Goal: Task Accomplishment & Management: Manage account settings

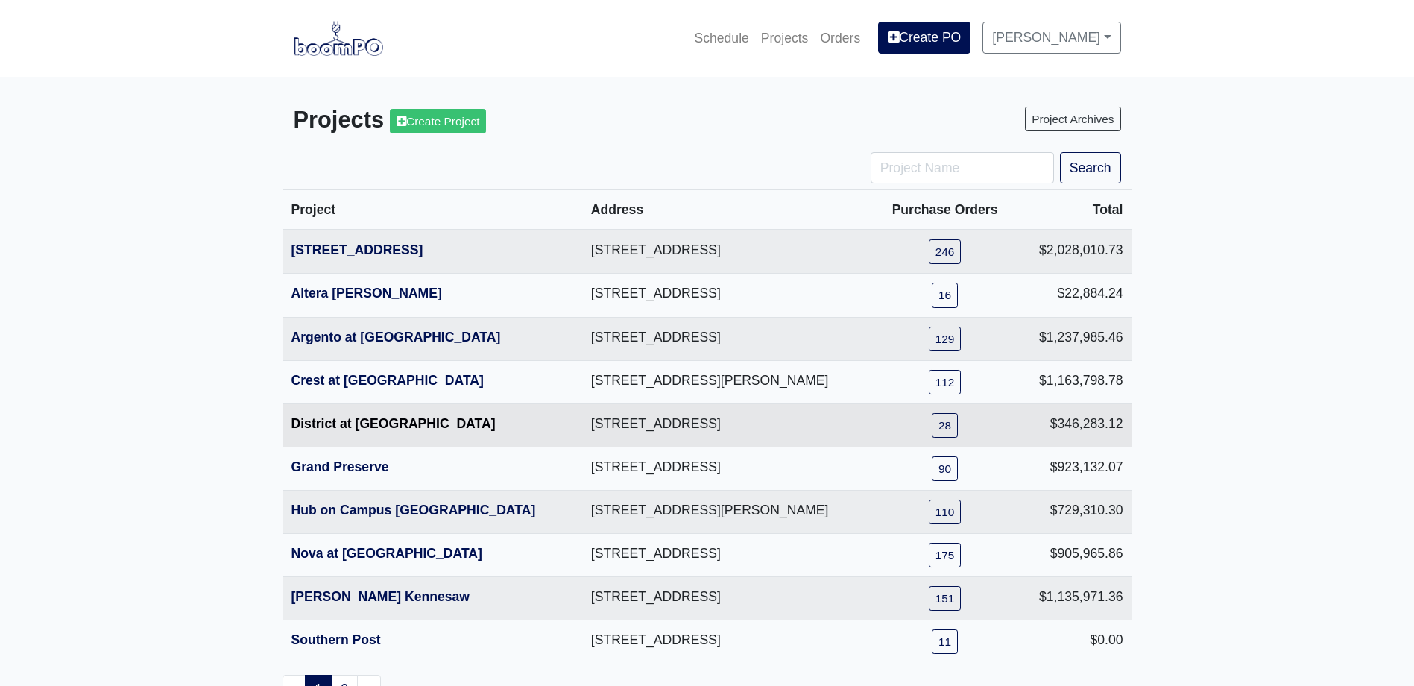
click at [361, 420] on link "District at [GEOGRAPHIC_DATA]" at bounding box center [393, 423] width 204 height 15
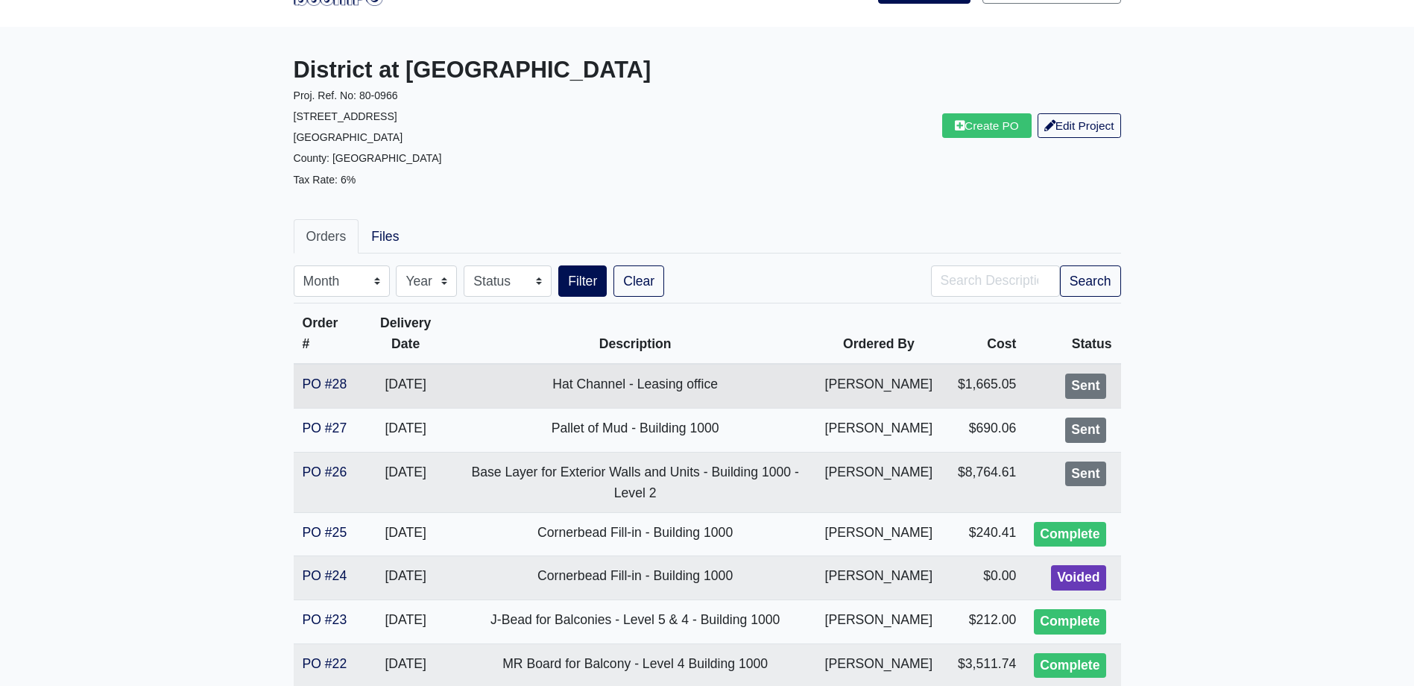
scroll to position [149, 0]
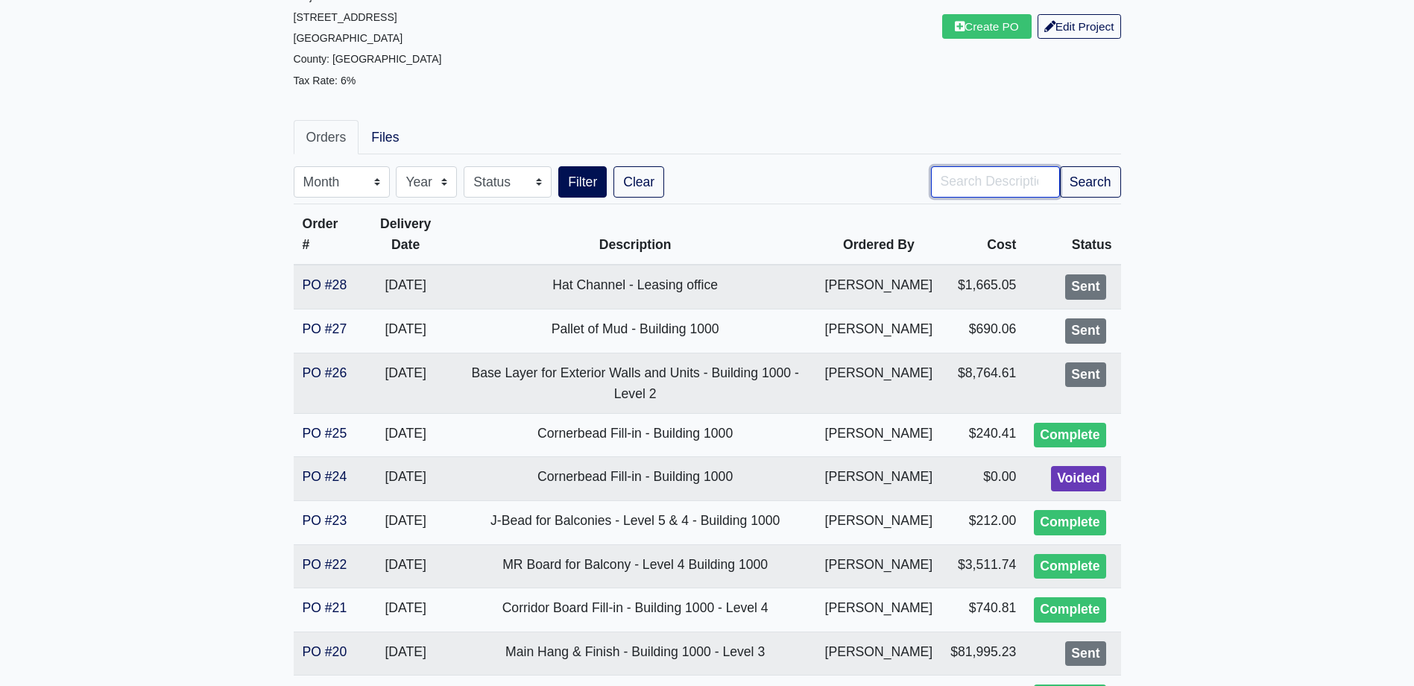
click at [967, 196] on input "Search" at bounding box center [995, 181] width 129 height 31
type input "balcony"
click at [1084, 187] on button "Search" at bounding box center [1090, 181] width 61 height 31
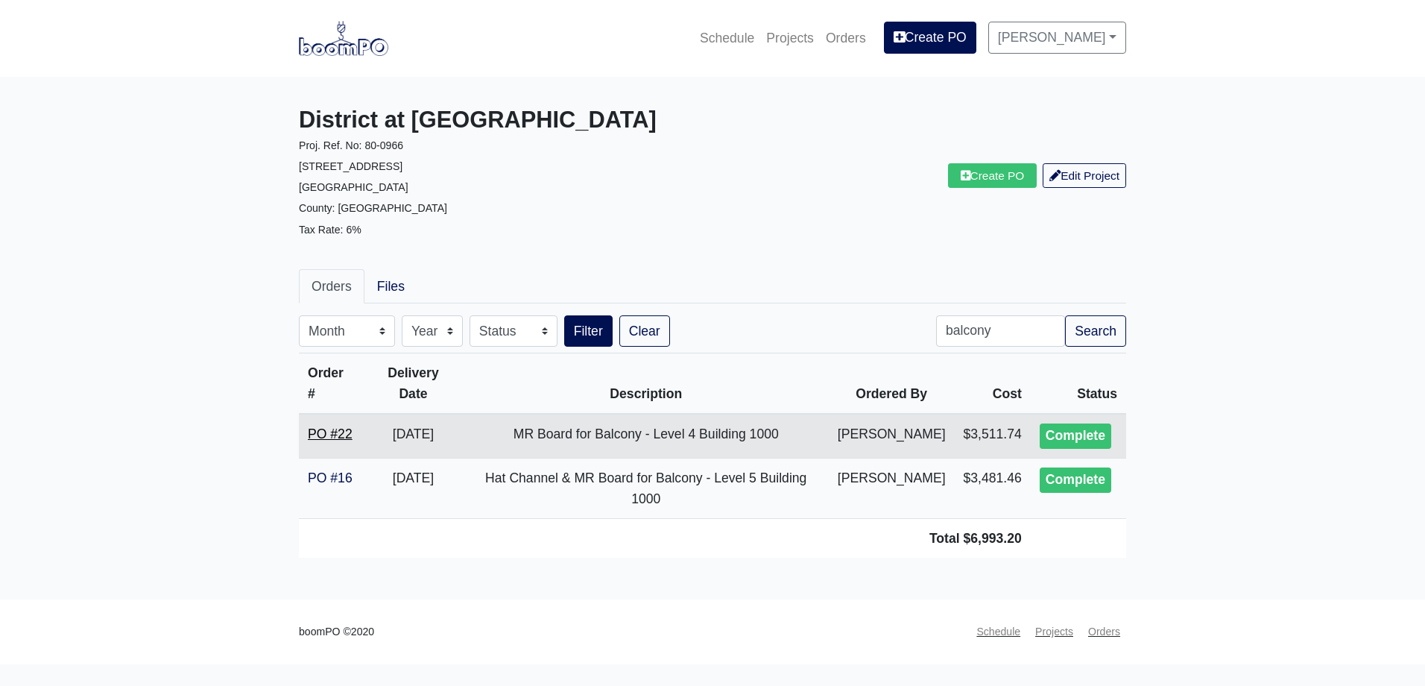
click at [344, 426] on link "PO #22" at bounding box center [330, 433] width 45 height 15
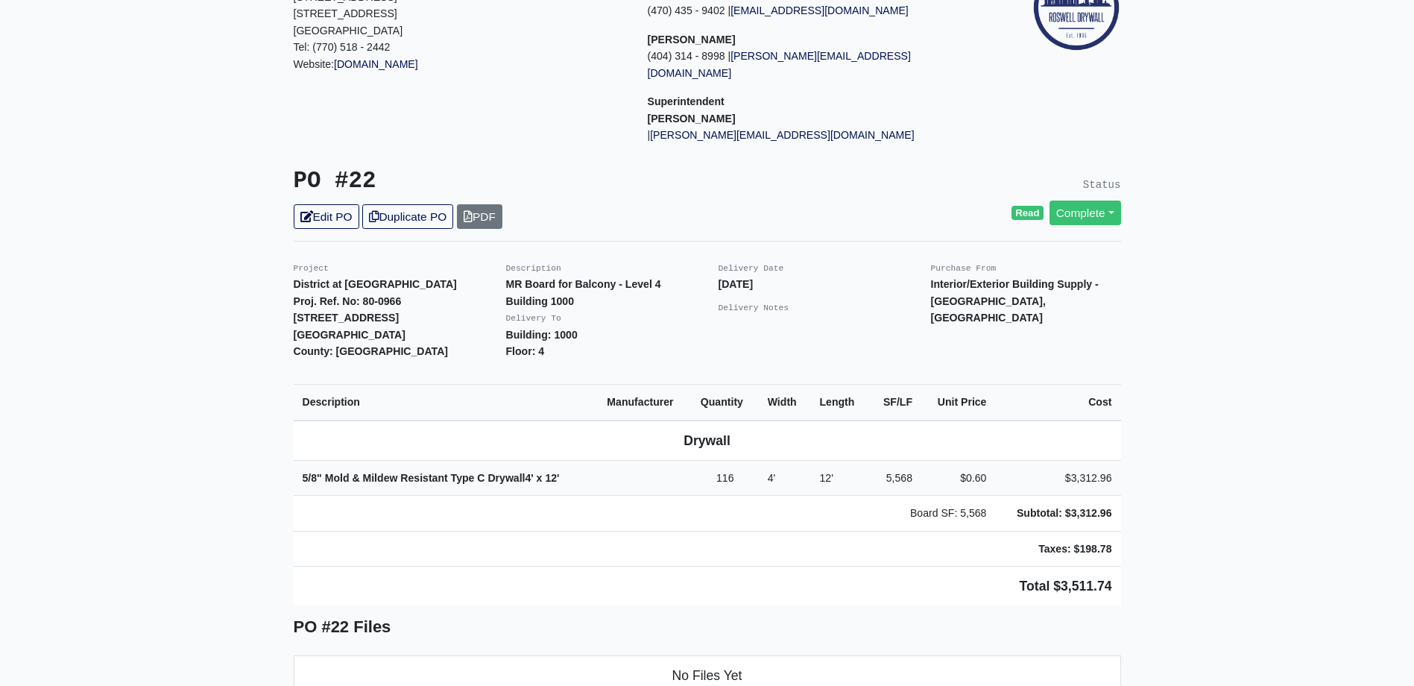
scroll to position [224, 0]
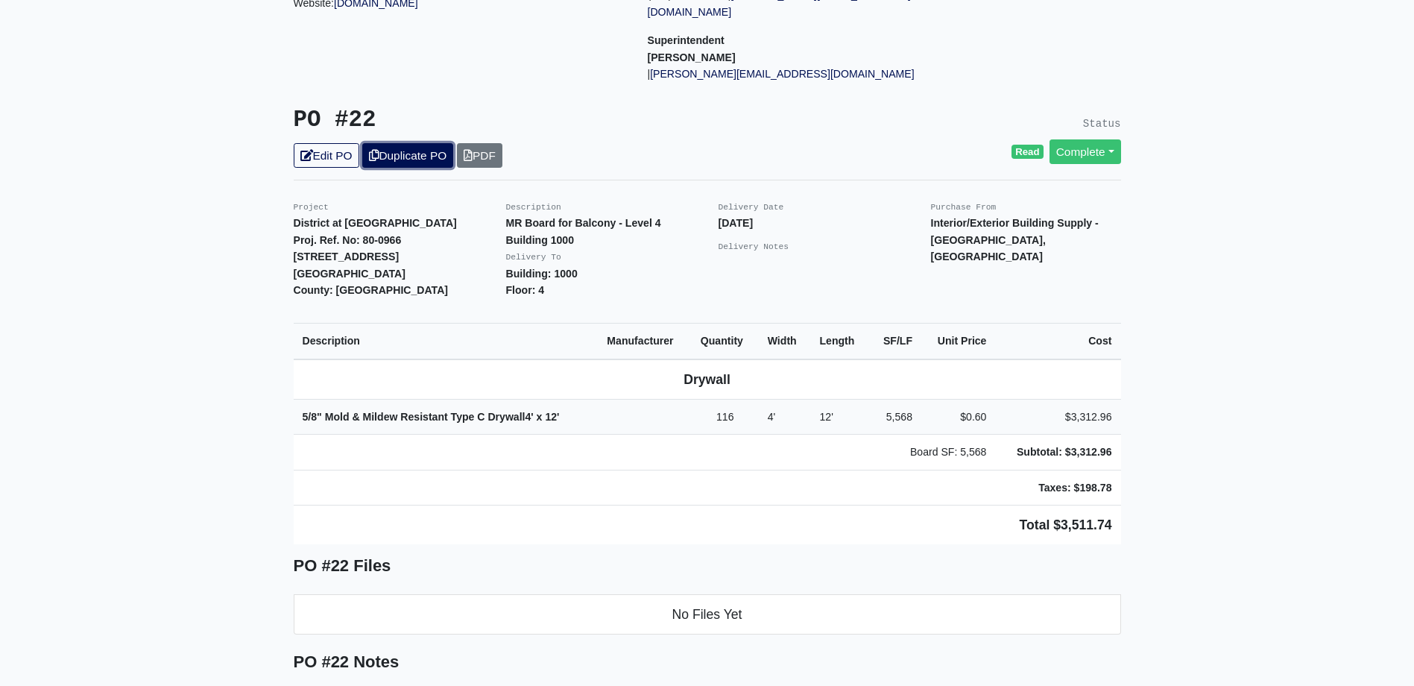
click at [429, 144] on link "Duplicate PO" at bounding box center [407, 155] width 91 height 25
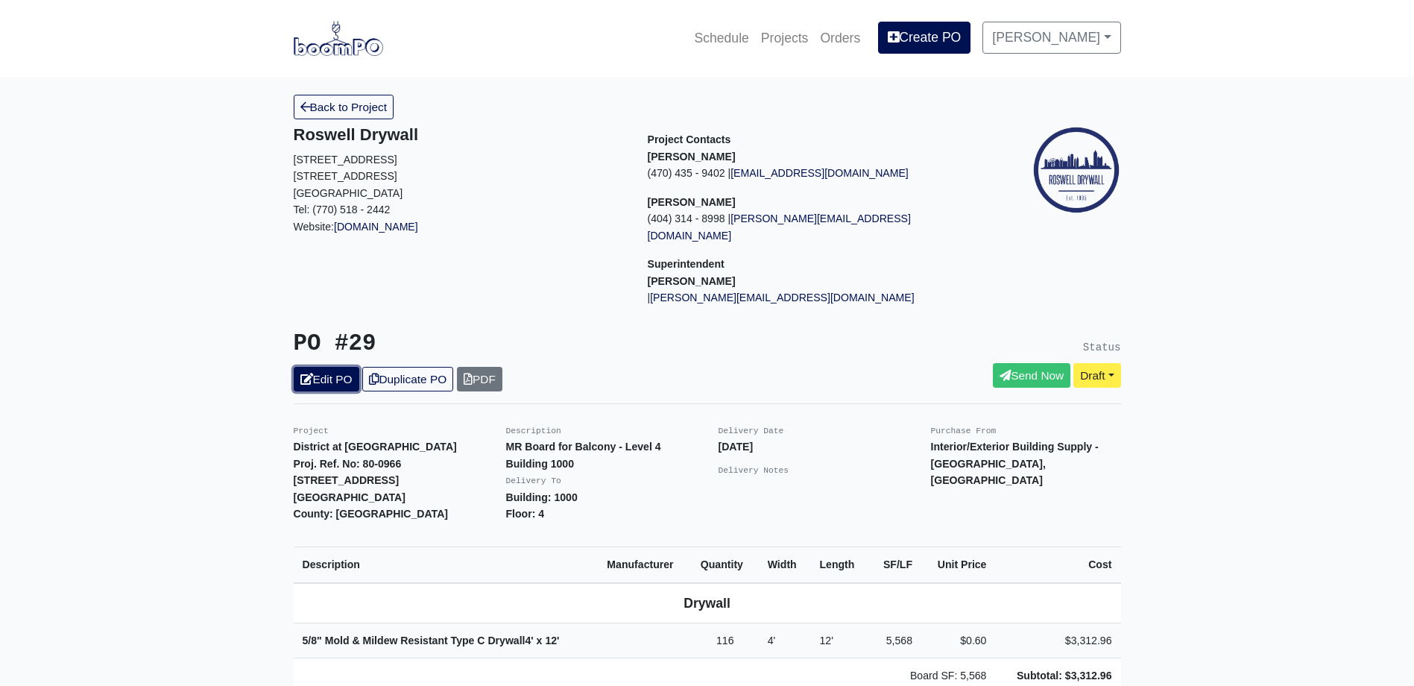
click at [320, 369] on link "Edit PO" at bounding box center [327, 379] width 66 height 25
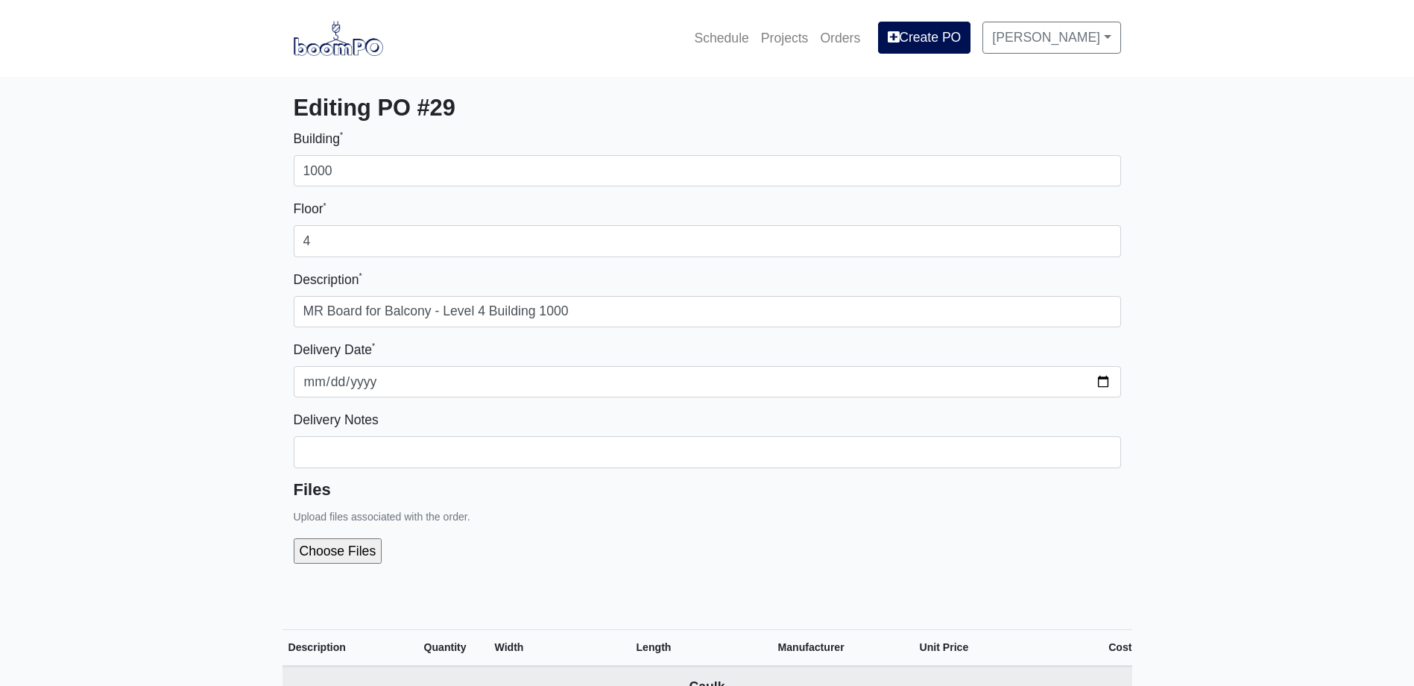
select select
click at [424, 262] on div "Building * 1000 Floor * 4 Description * MR Board for Balcony - Level 4 Building…" at bounding box center [707, 351] width 827 height 447
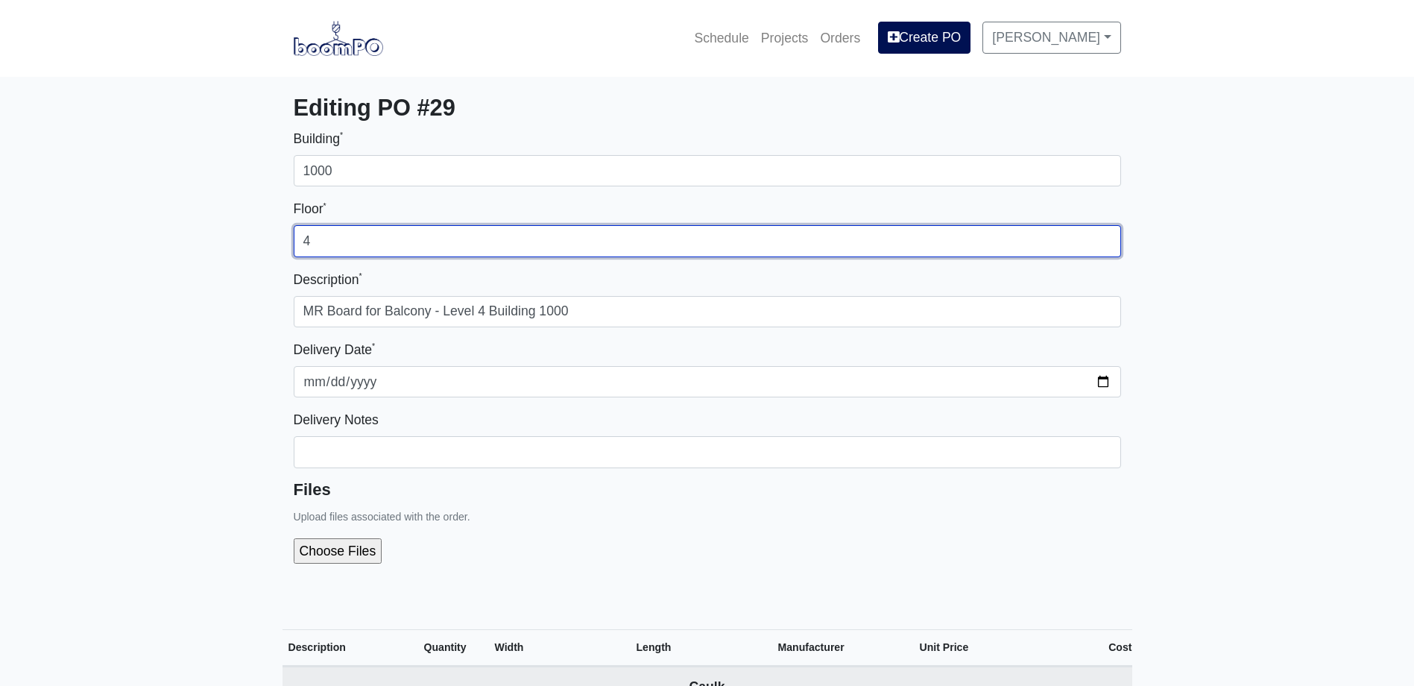
click at [440, 253] on input "4" at bounding box center [707, 240] width 827 height 31
type input "3"
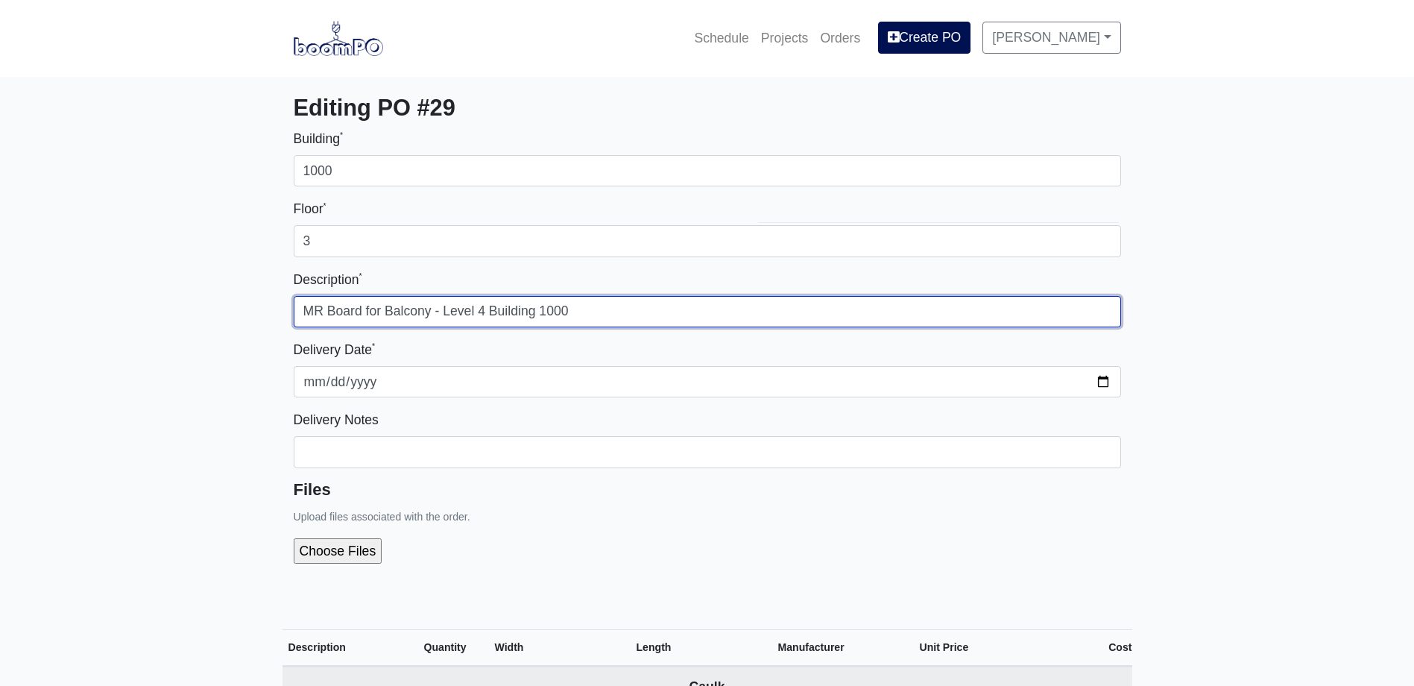
click at [485, 309] on input "MR Board for Balcony - Level 4 Building 1000" at bounding box center [707, 311] width 827 height 31
type input "MR Board for Balcony - Level 3 Building 1000"
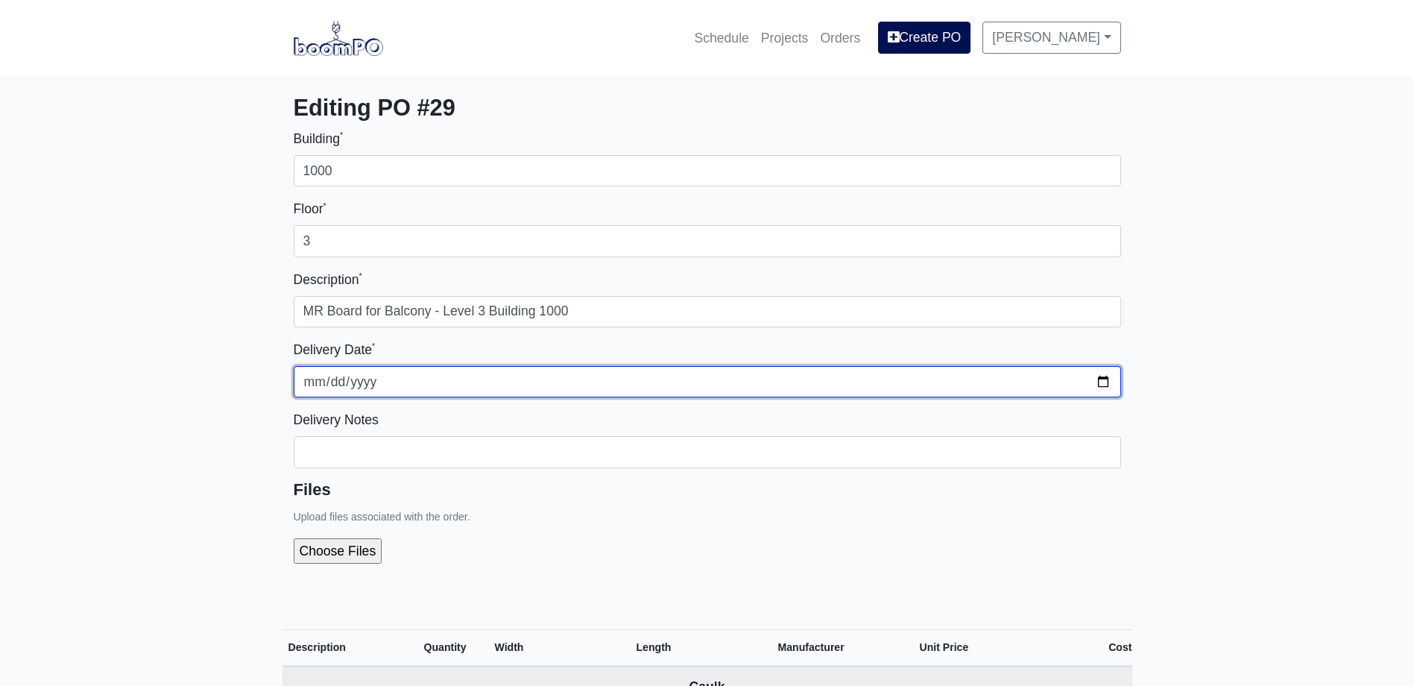
click at [1104, 382] on input "2025-08-01" at bounding box center [707, 381] width 827 height 31
type input "2025-08-12"
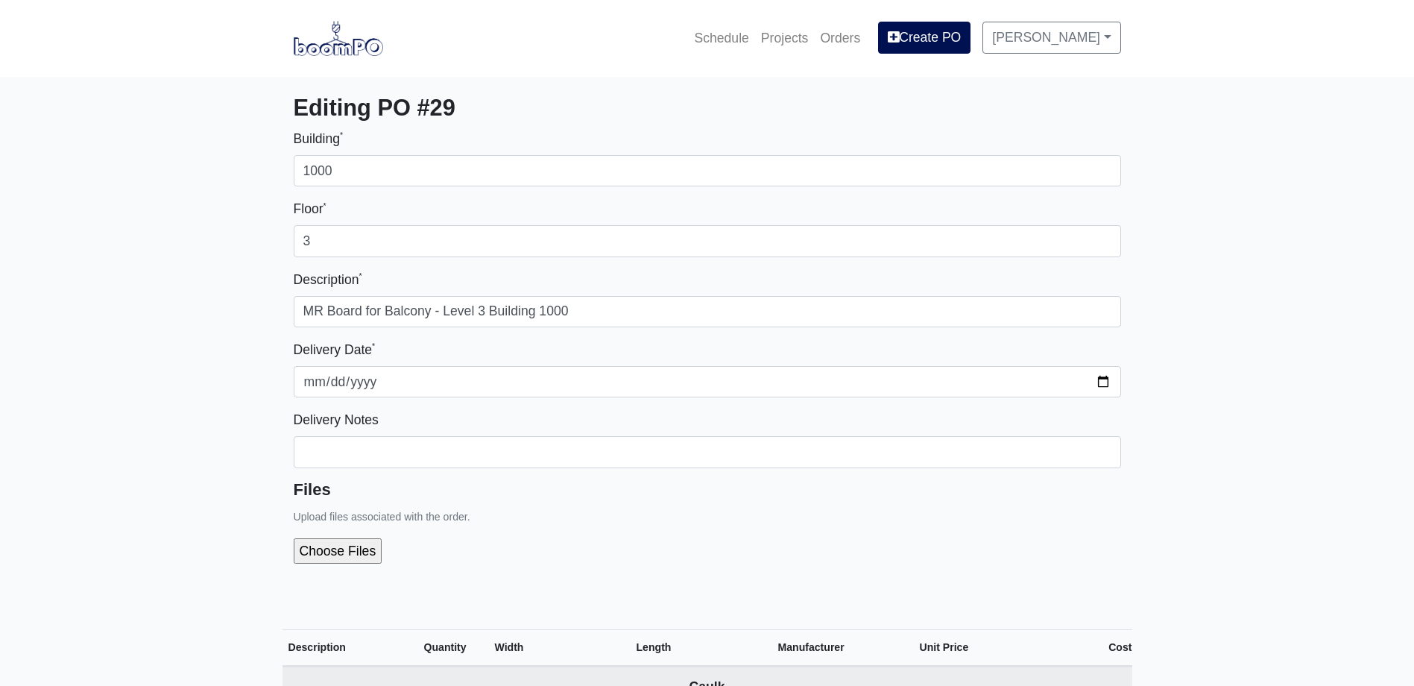
click at [721, 541] on div at bounding box center [707, 550] width 827 height 49
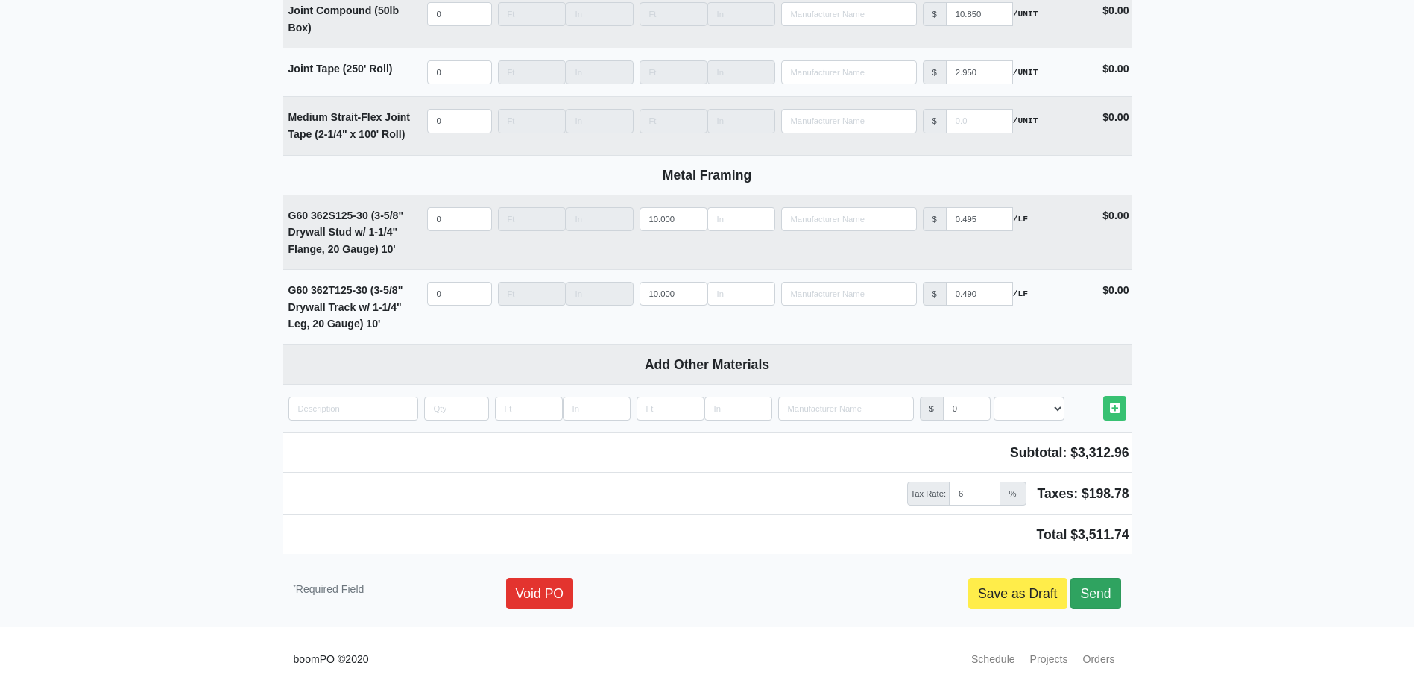
scroll to position [1895, 0]
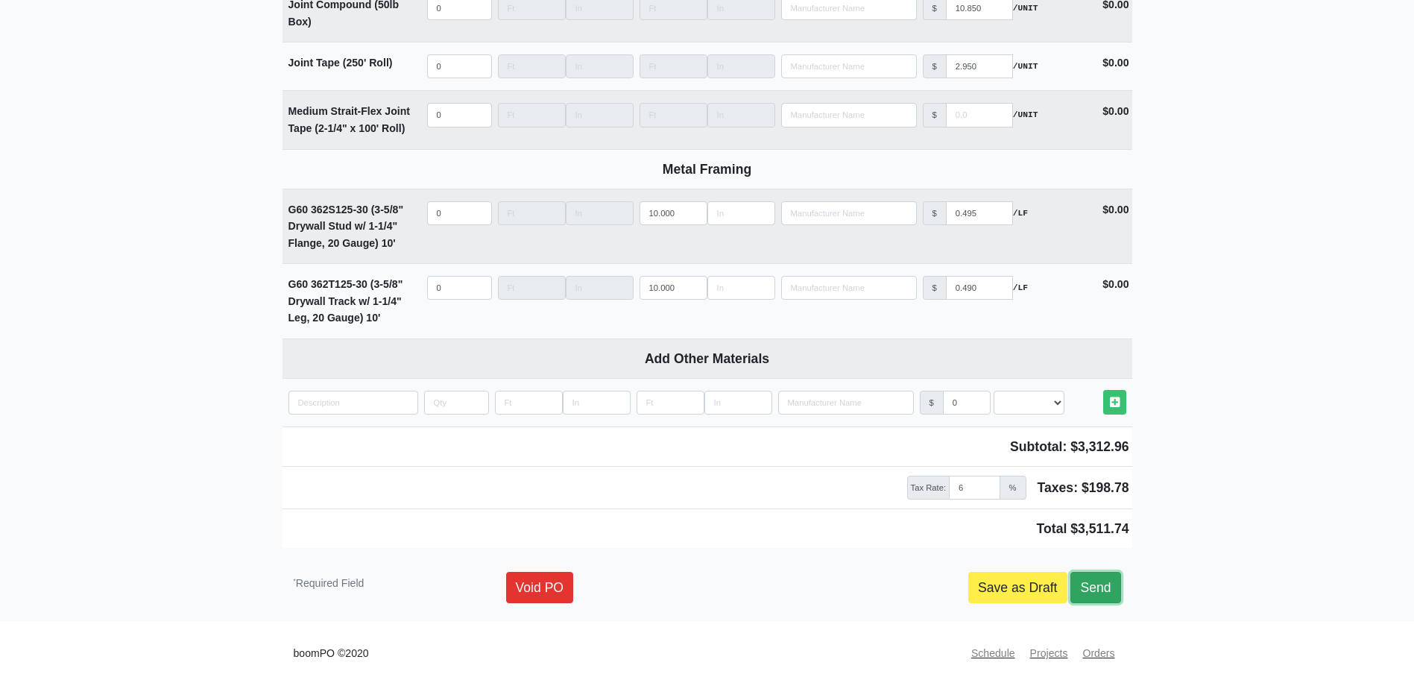
click at [1104, 598] on link "Send" at bounding box center [1095, 587] width 50 height 31
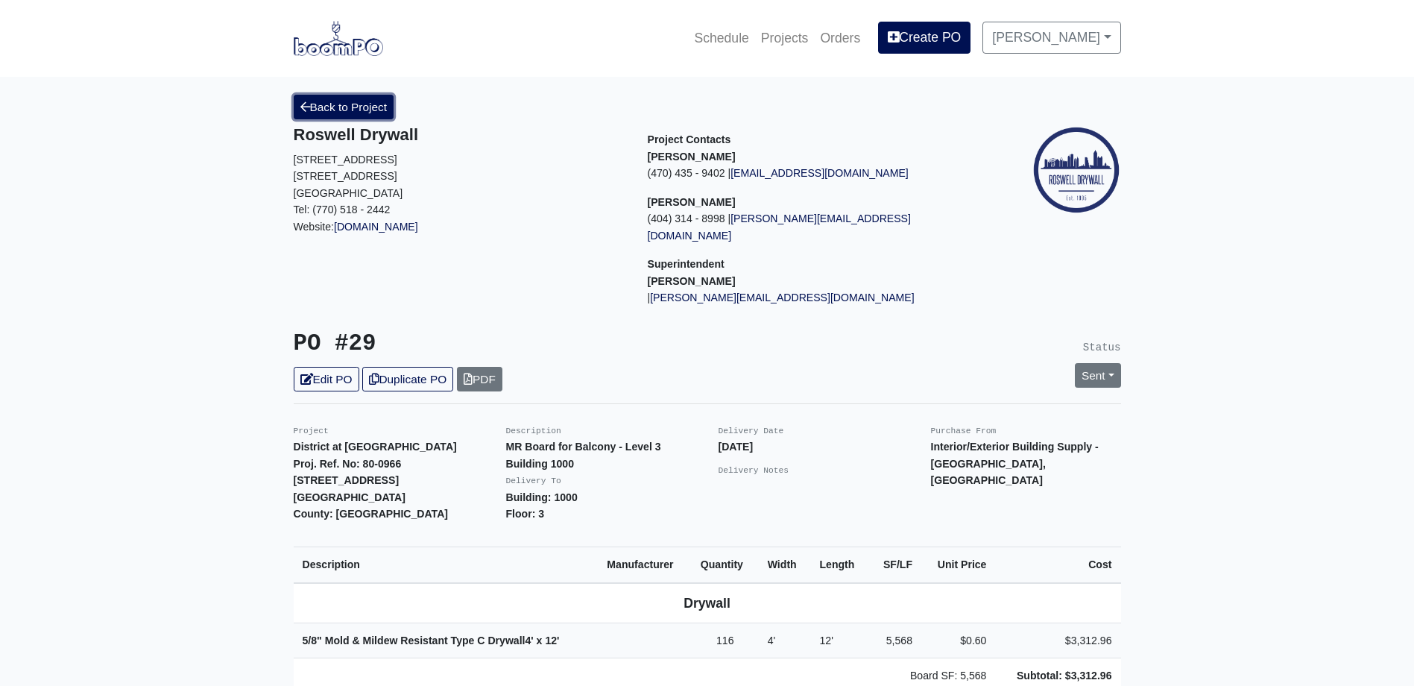
click at [342, 114] on link "Back to Project" at bounding box center [344, 107] width 101 height 25
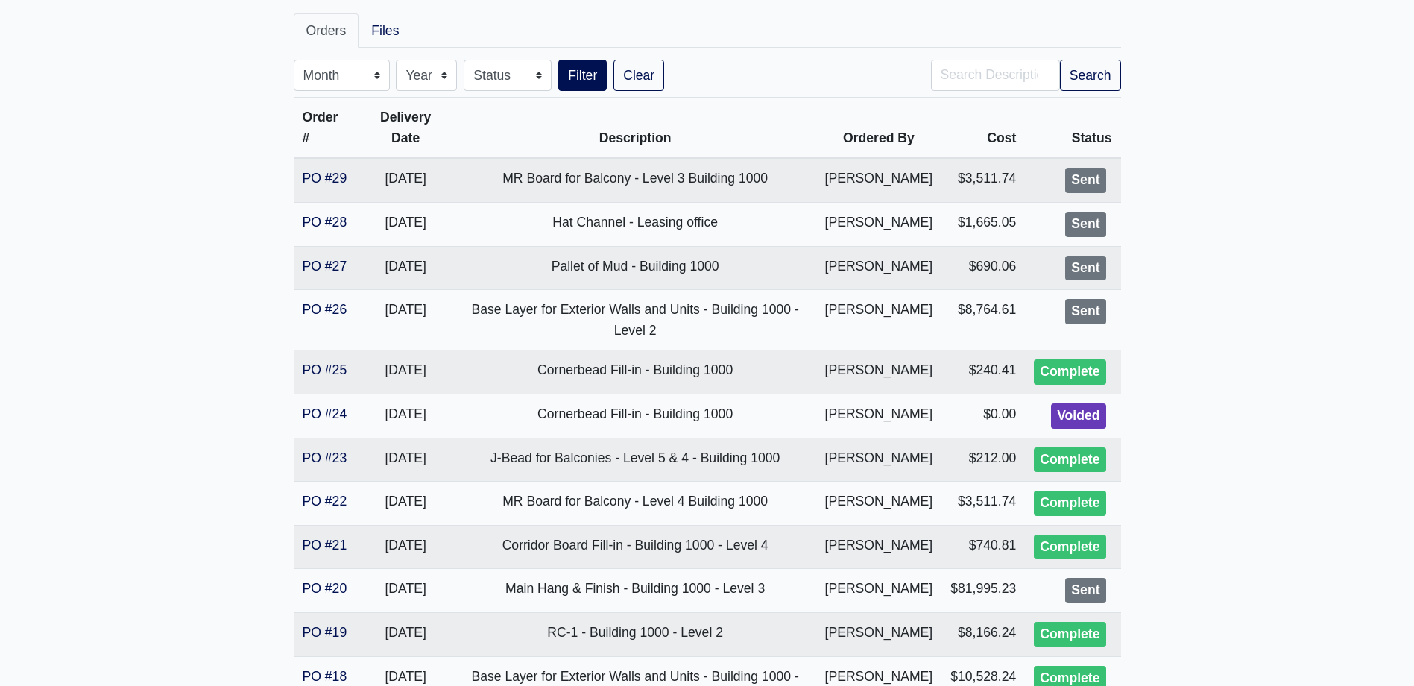
scroll to position [298, 0]
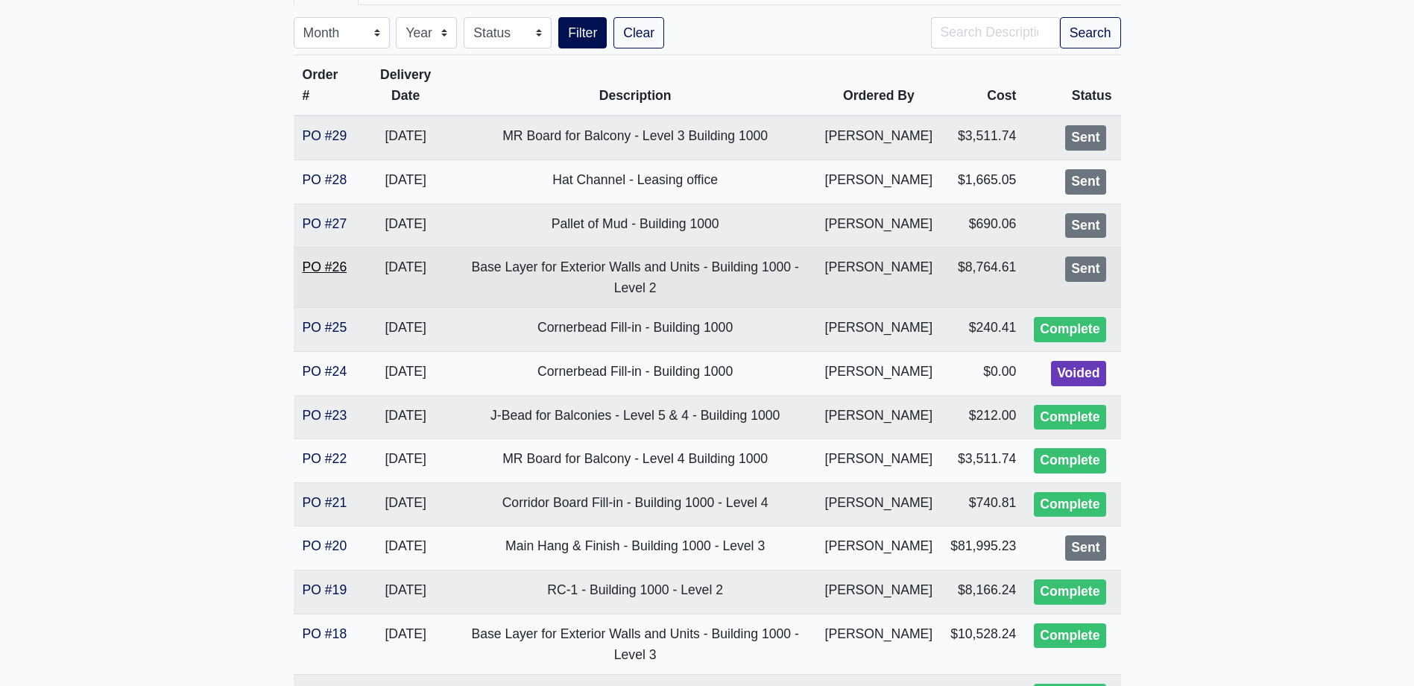
click at [329, 274] on link "PO #26" at bounding box center [325, 266] width 45 height 15
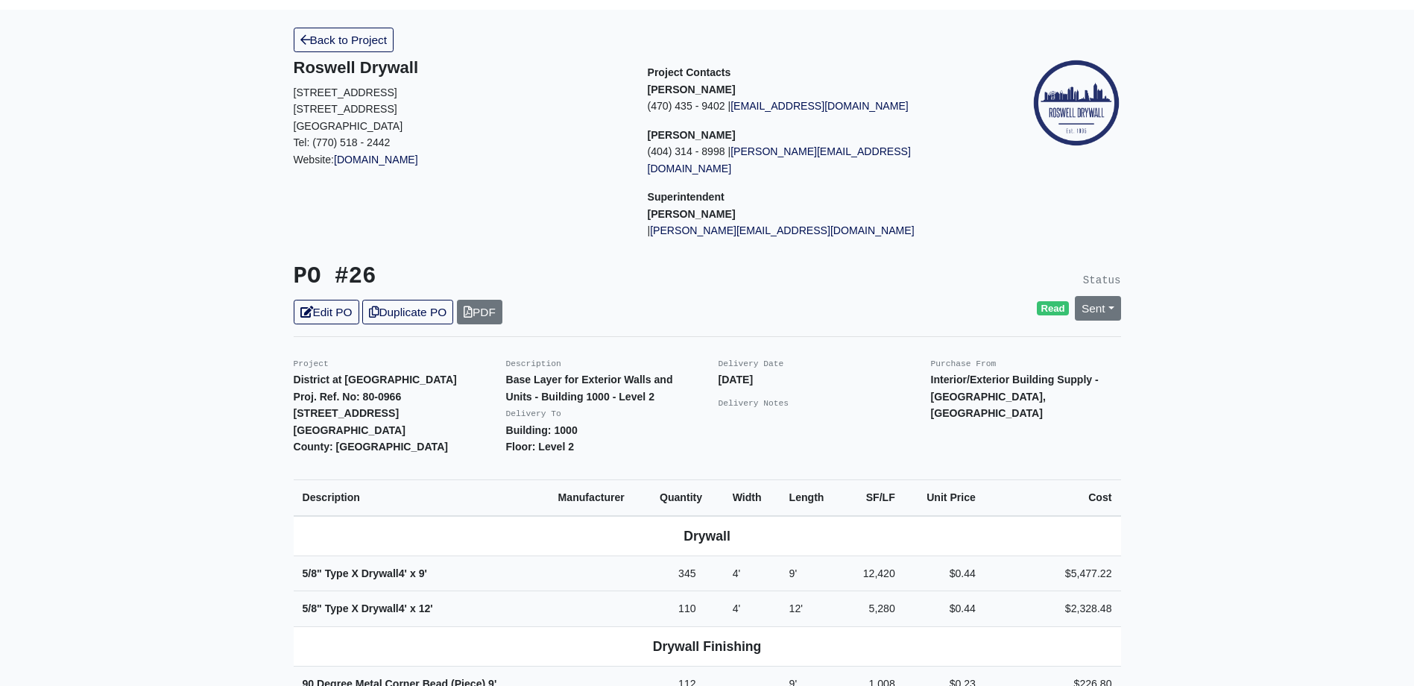
scroll to position [149, 0]
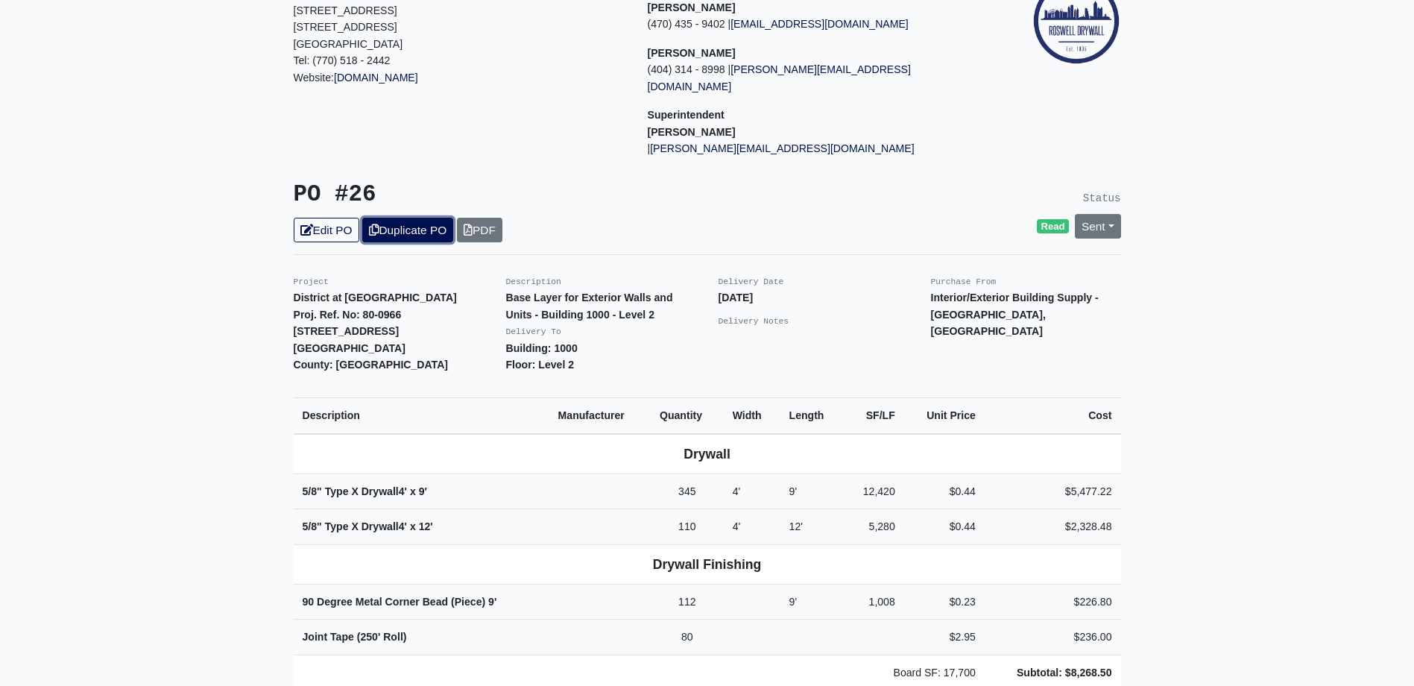
click at [409, 218] on link "Duplicate PO" at bounding box center [407, 230] width 91 height 25
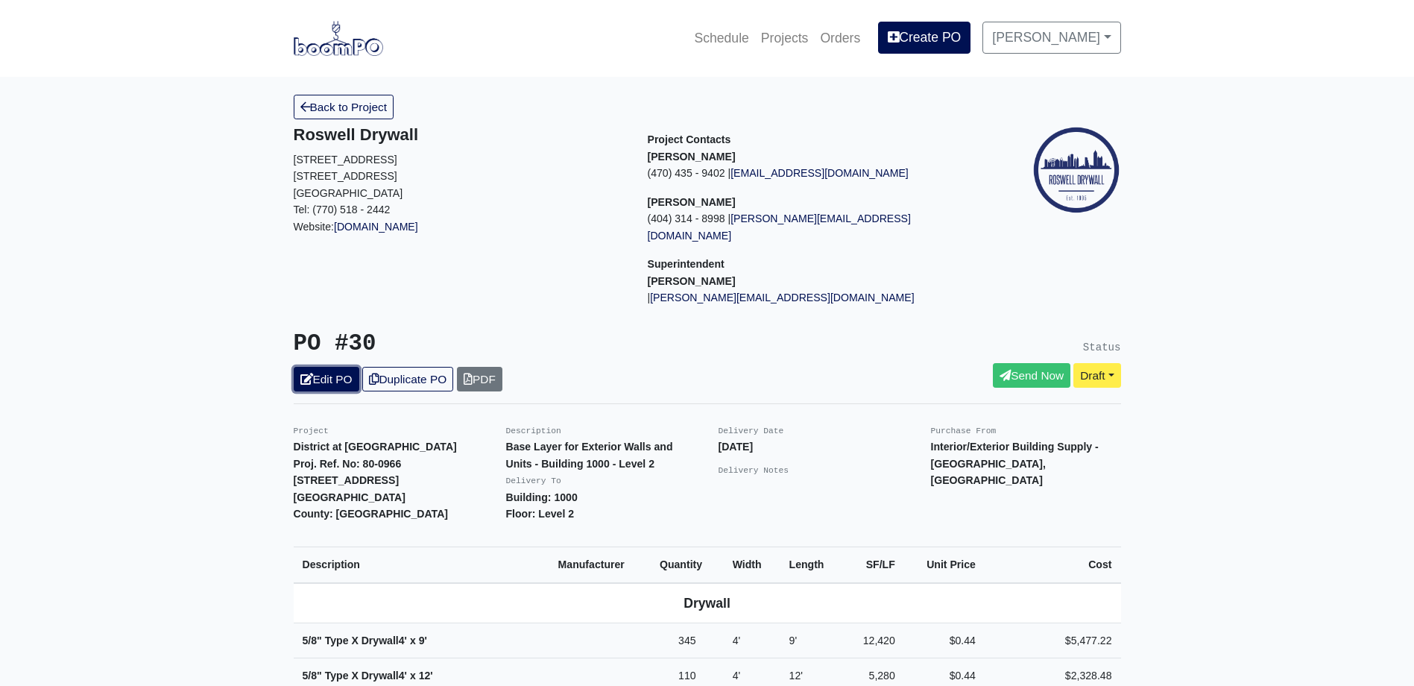
click at [329, 367] on link "Edit PO" at bounding box center [327, 379] width 66 height 25
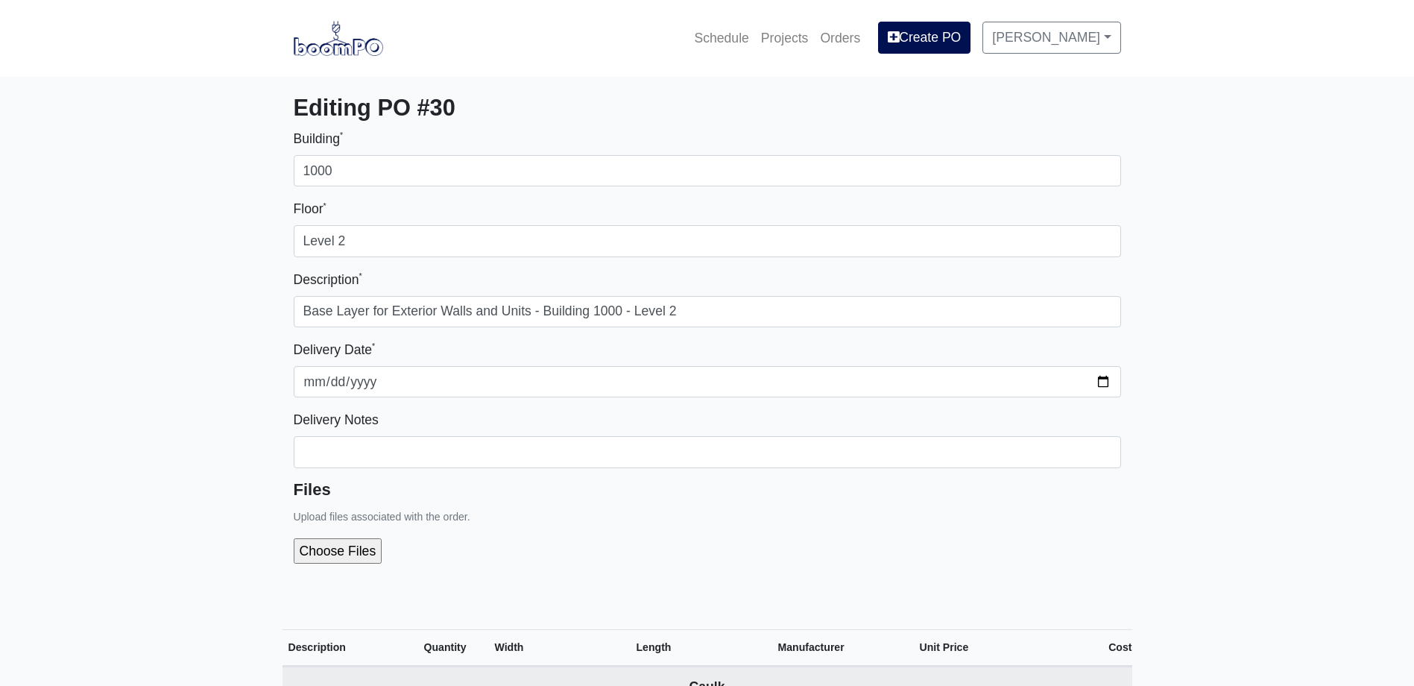
select select
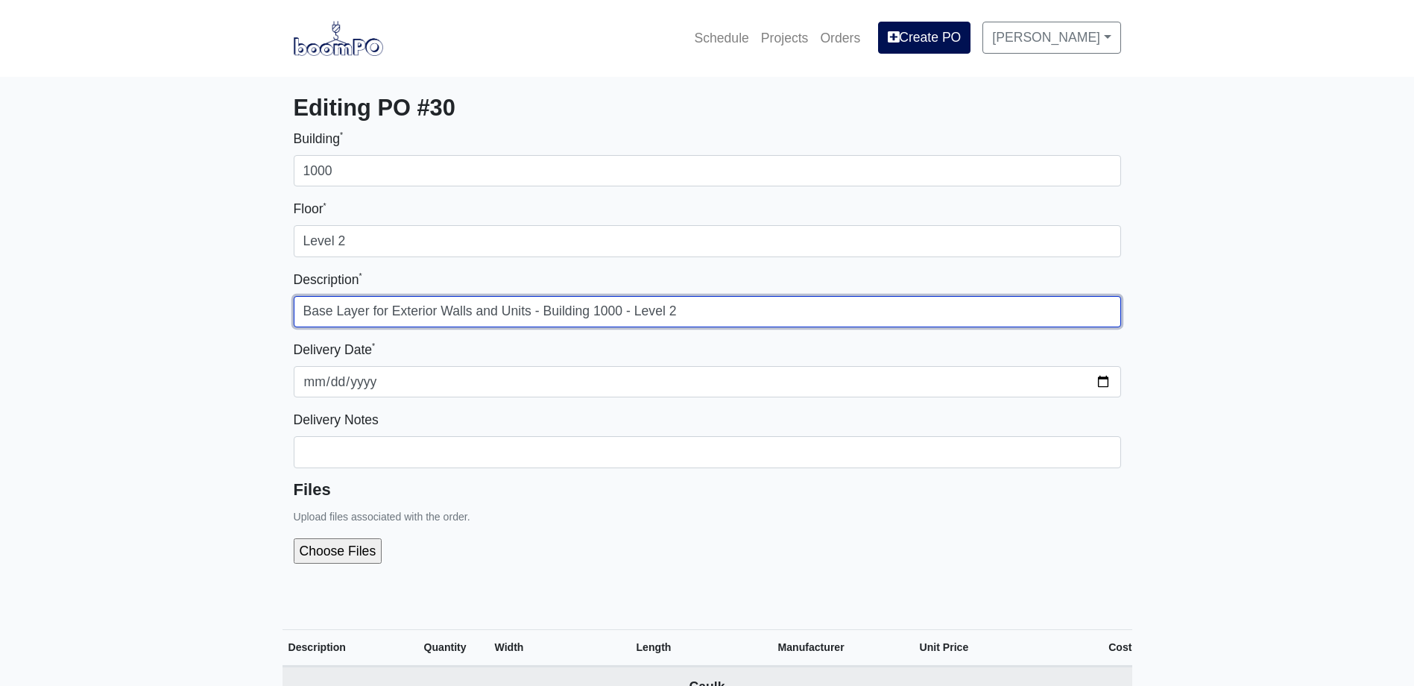
click at [682, 307] on input "Base Layer for Exterior Walls and Units - Building 1000 - Level 2" at bounding box center [707, 311] width 827 height 31
type input "Base Layer for Exterior Walls and Units - Building 1000 - Level 1"
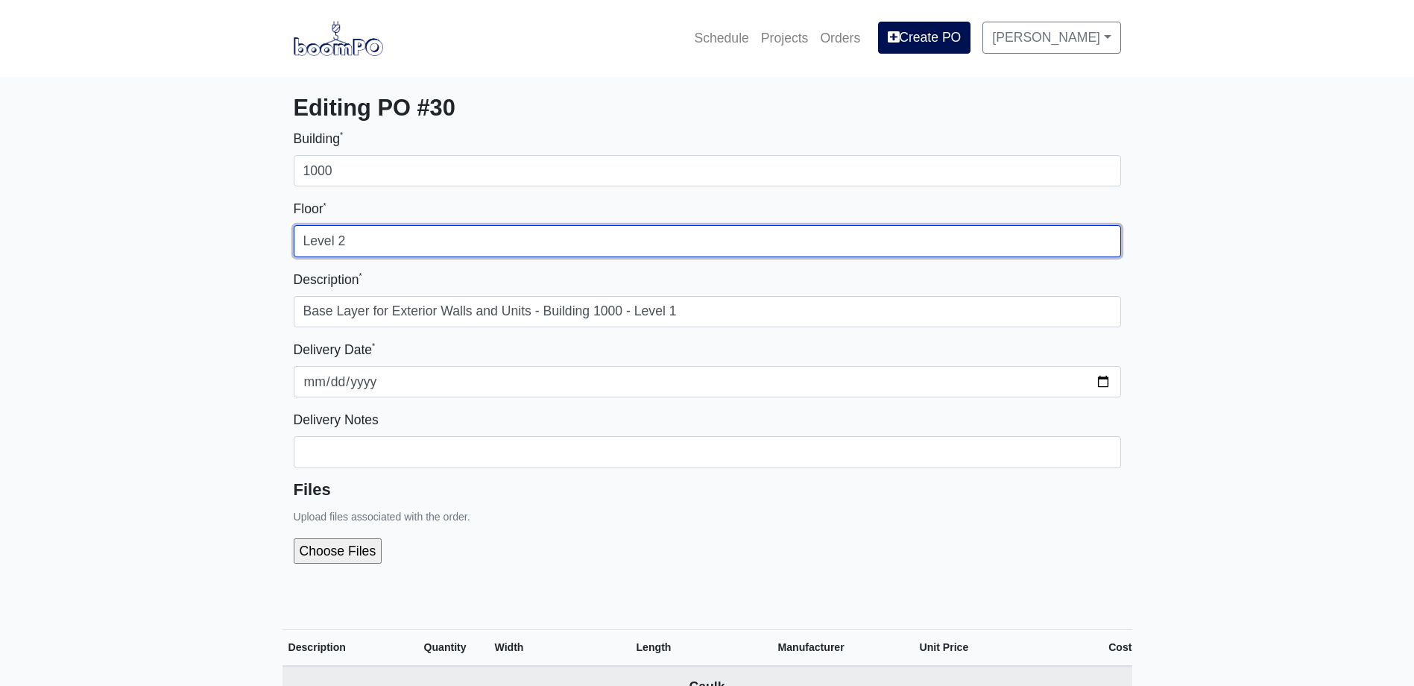
click at [591, 248] on input "Level 2" at bounding box center [707, 240] width 827 height 31
type input "Level 1"
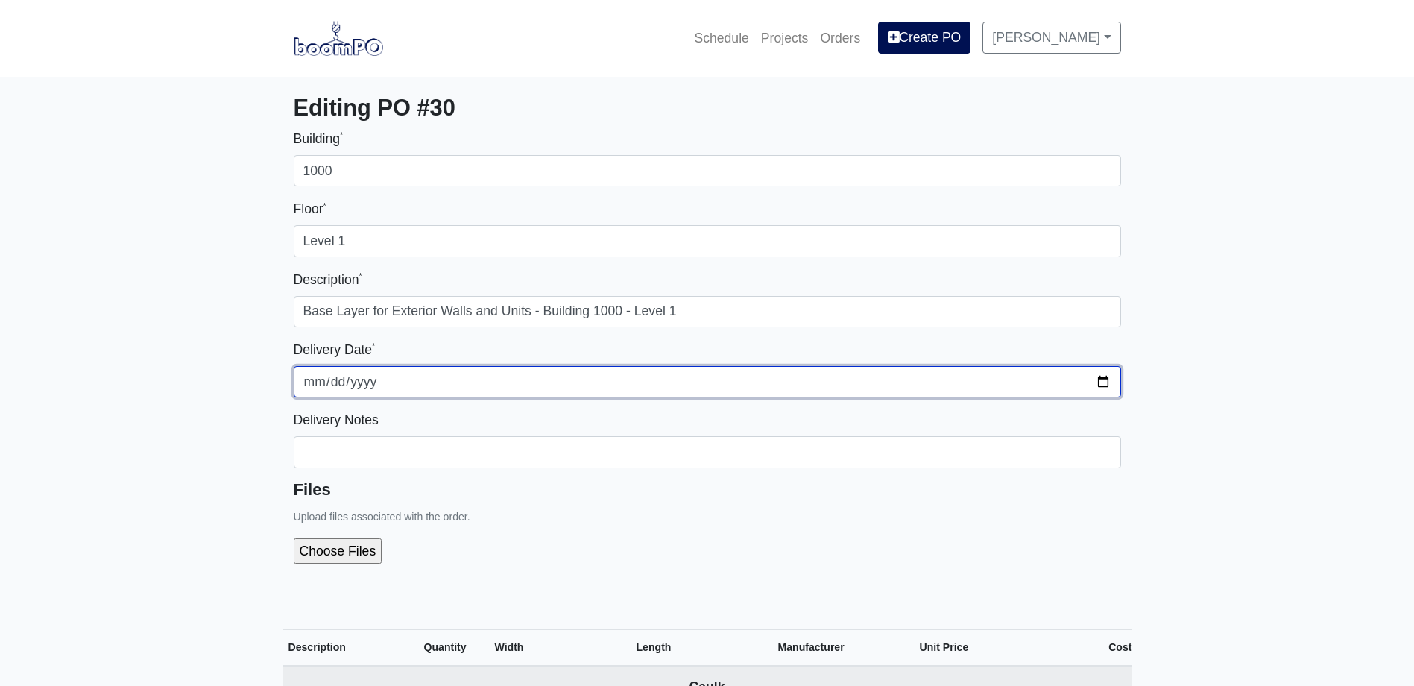
click at [1104, 381] on input "2025-08-06" at bounding box center [707, 381] width 827 height 31
type input "2025-08-12"
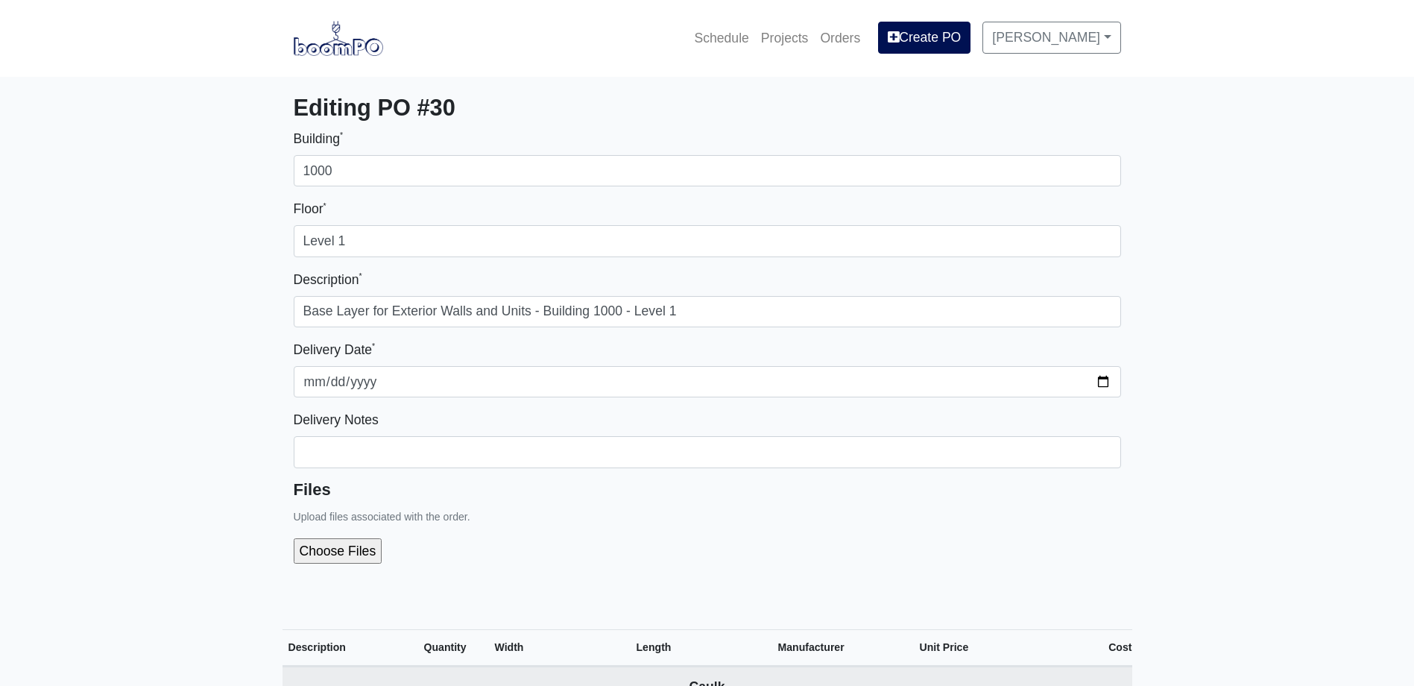
click at [654, 499] on div "Files Upload files associated with the order." at bounding box center [707, 528] width 827 height 96
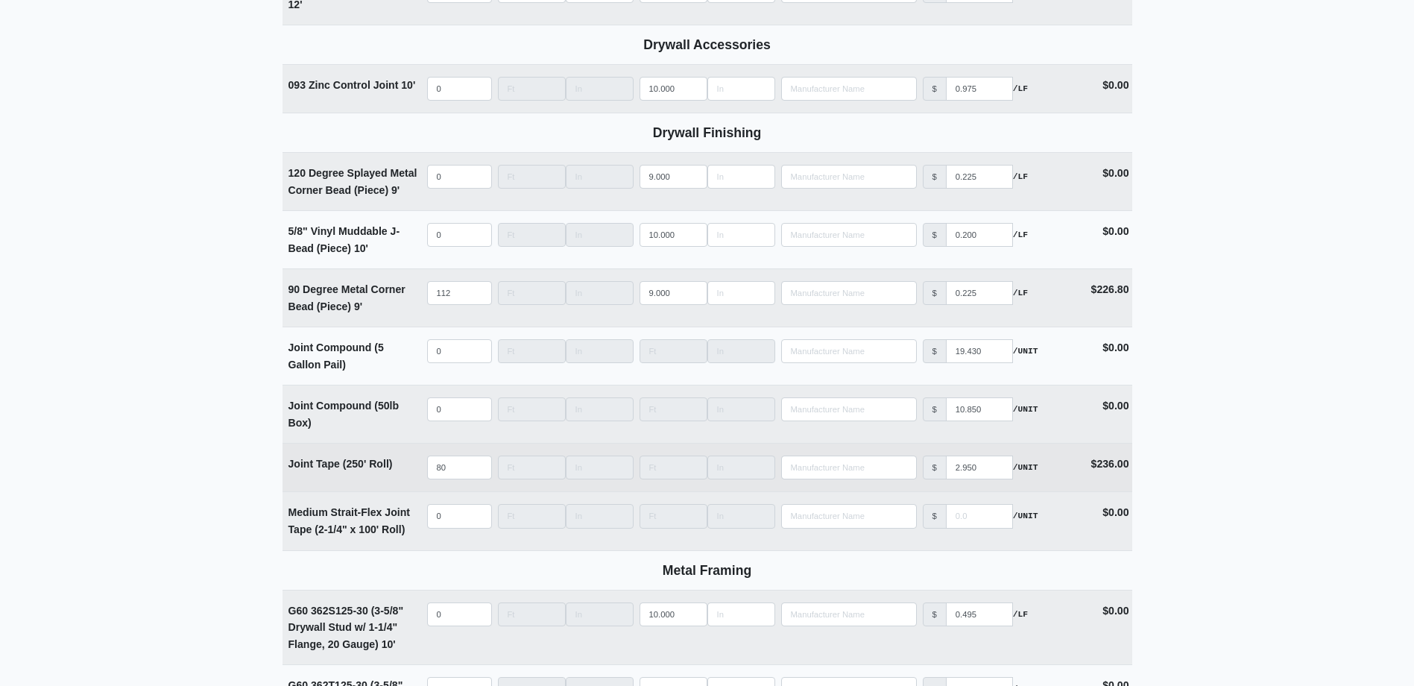
scroll to position [1416, 0]
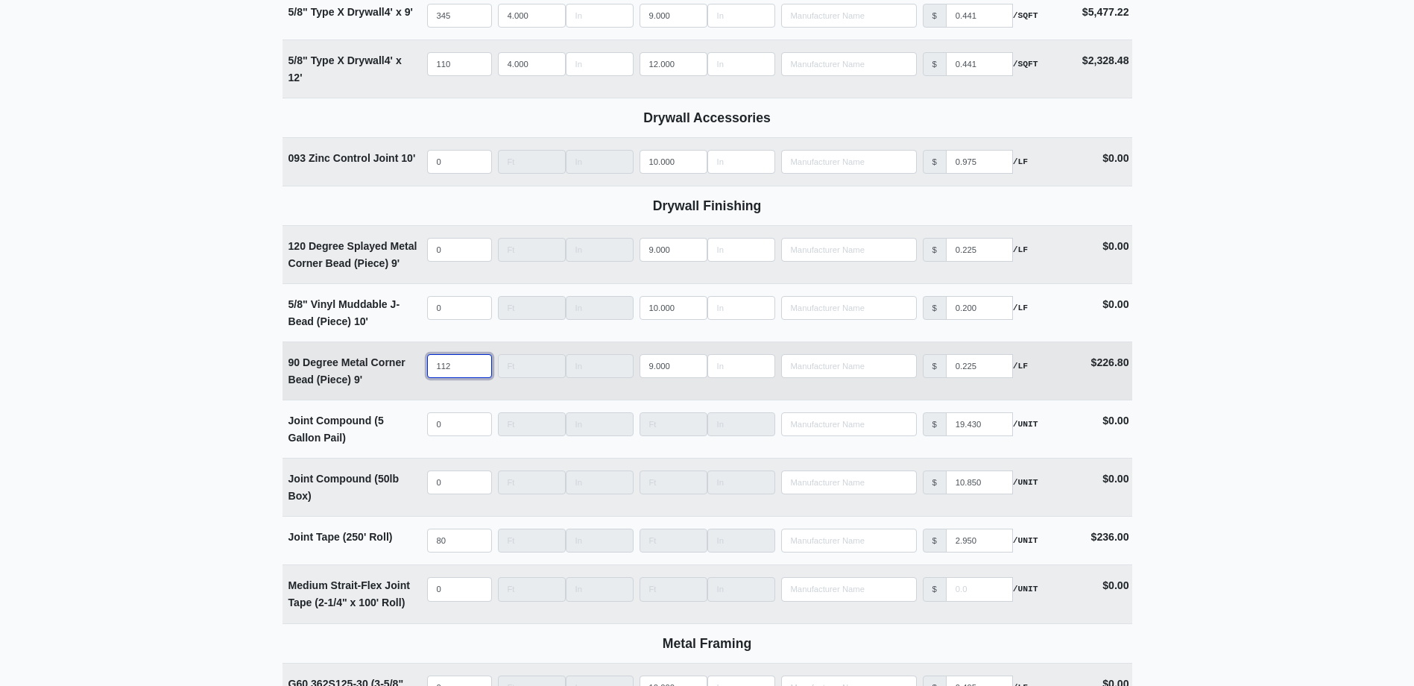
click at [461, 375] on input "112" at bounding box center [459, 366] width 65 height 24
select select
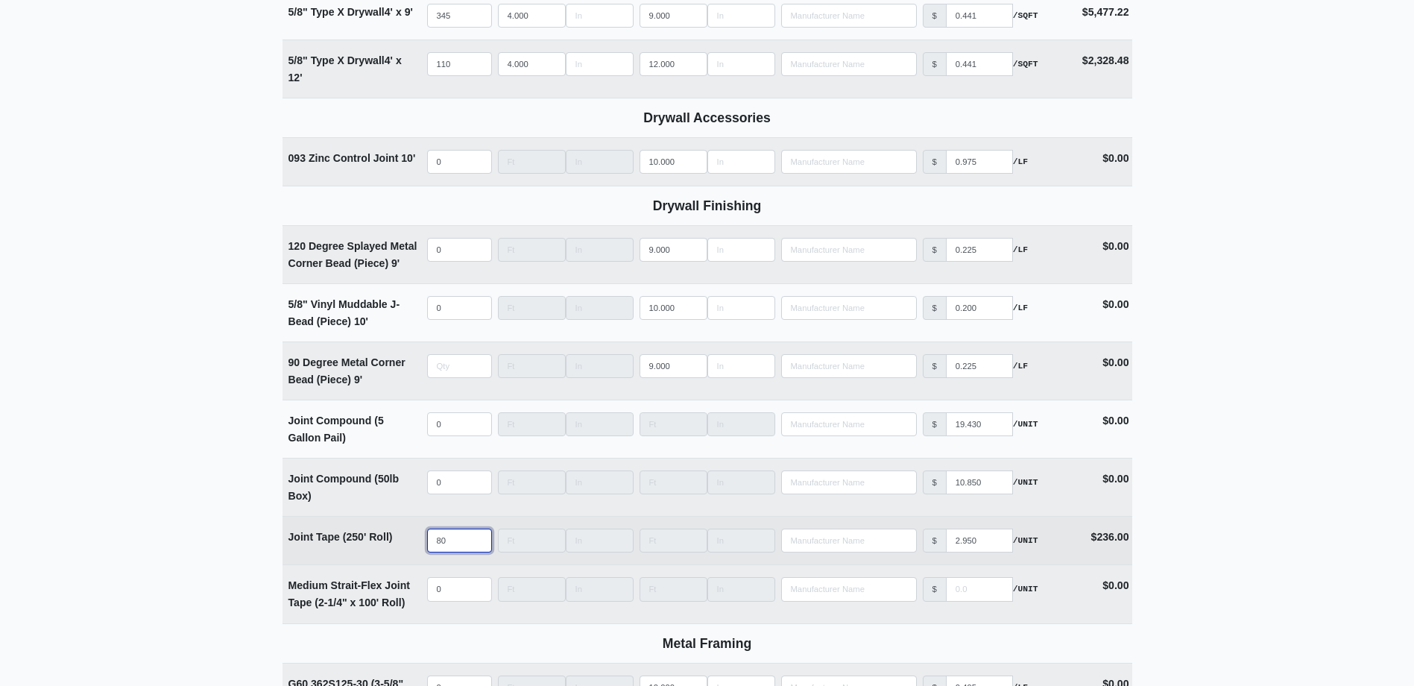
type input "0"
click at [458, 542] on input "80" at bounding box center [459, 540] width 65 height 24
type input "8"
select select
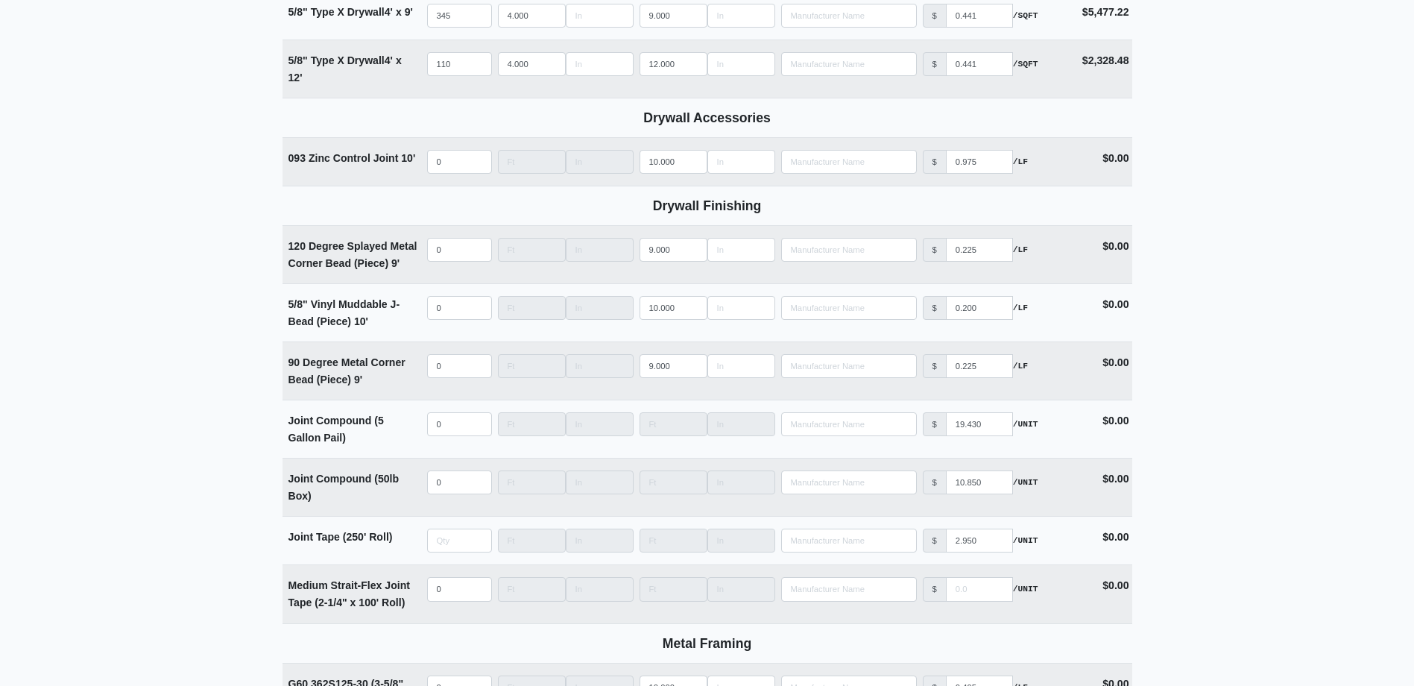
type input "0"
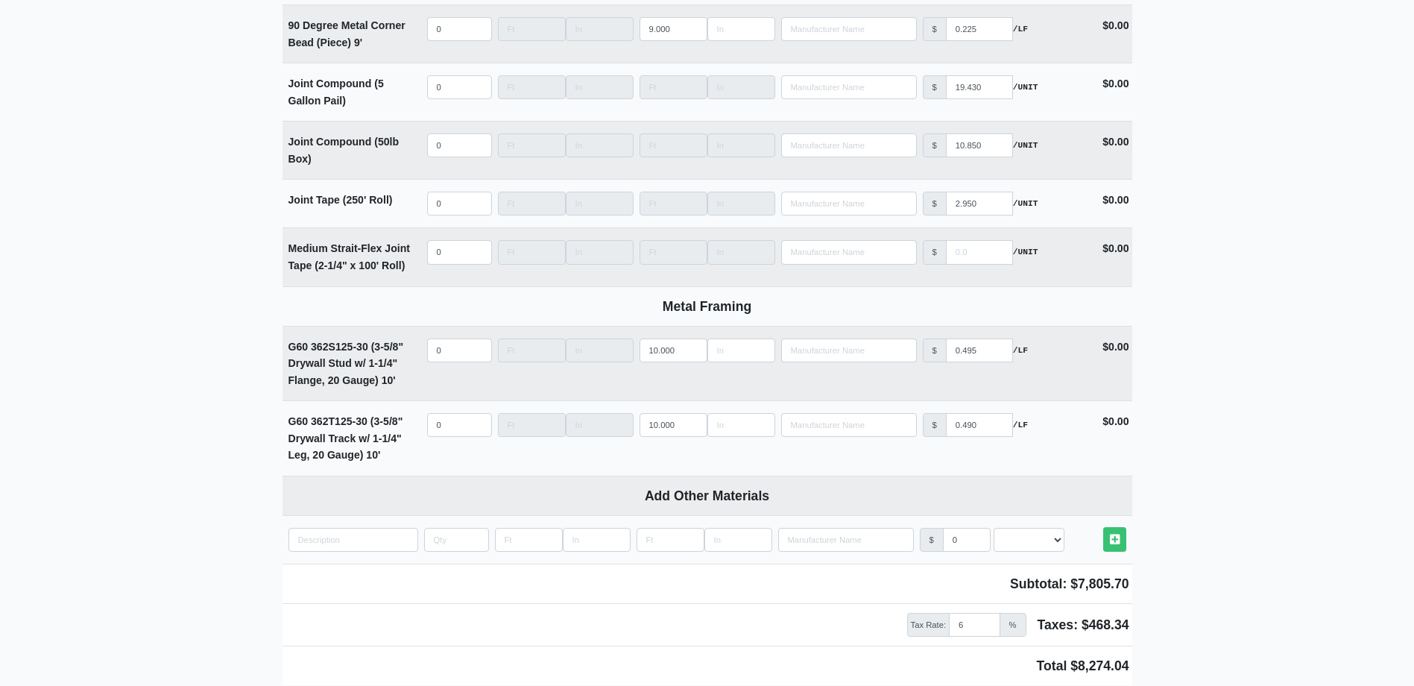
scroll to position [1895, 0]
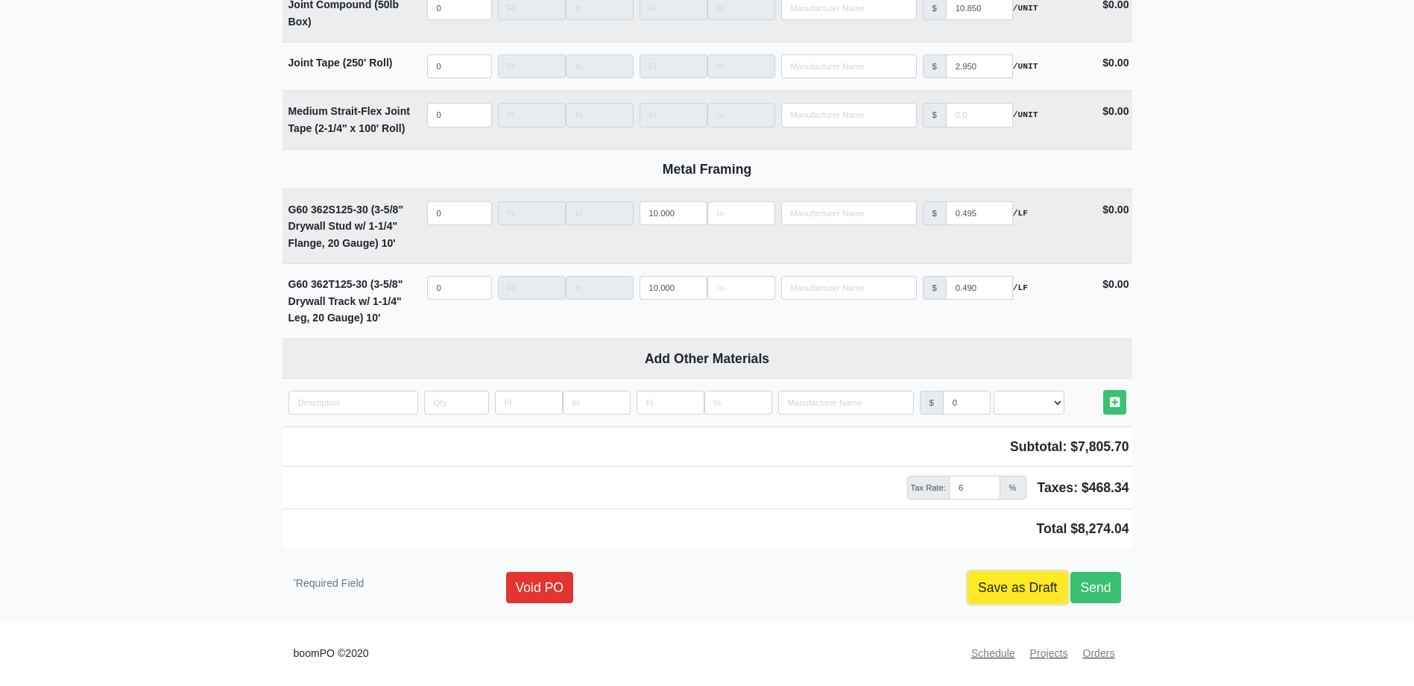
click at [1042, 586] on link "Save as Draft" at bounding box center [1017, 587] width 99 height 31
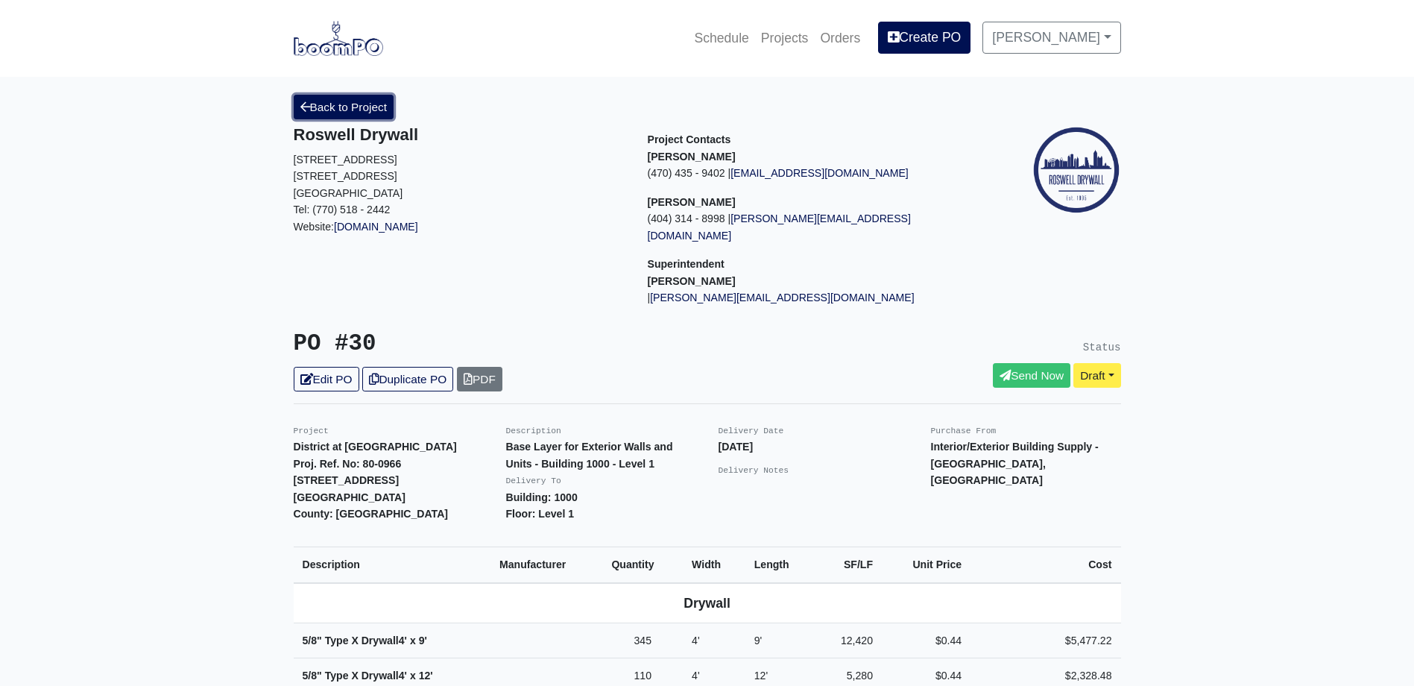
click at [361, 110] on link "Back to Project" at bounding box center [344, 107] width 101 height 25
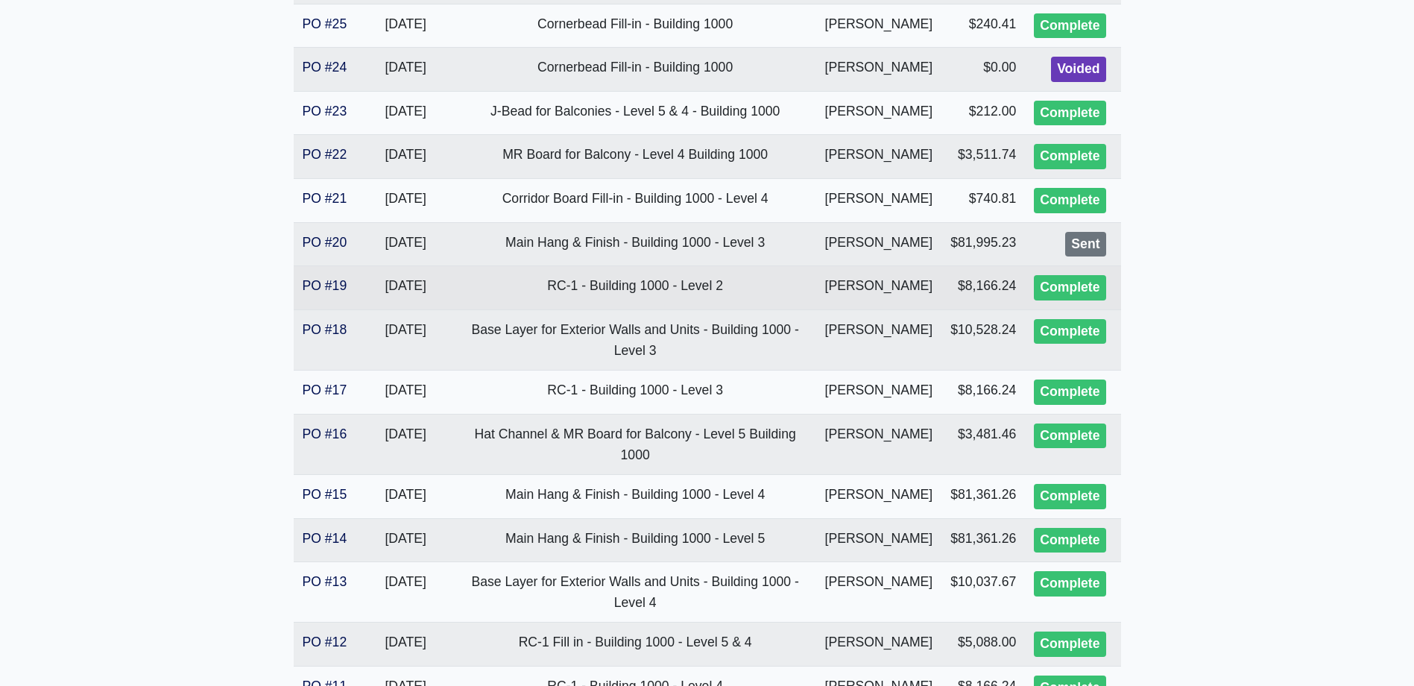
scroll to position [671, 0]
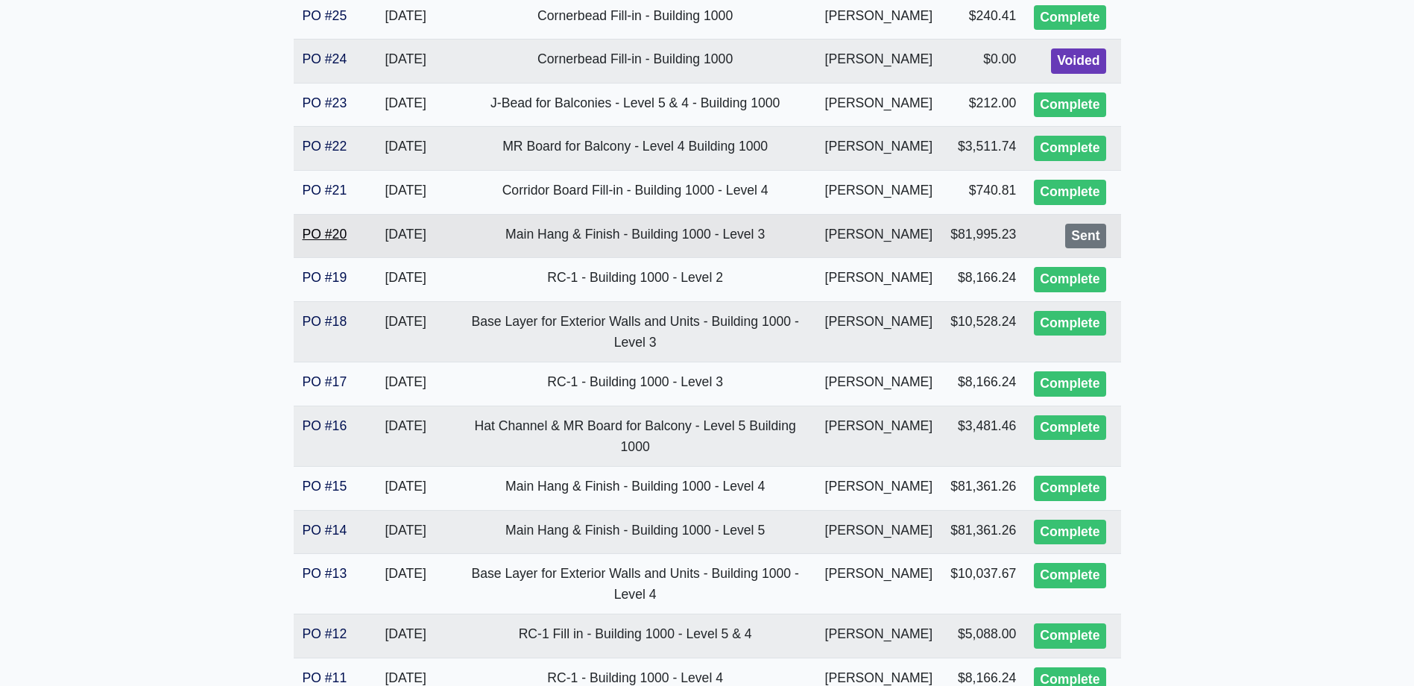
click at [323, 241] on link "PO #20" at bounding box center [325, 234] width 45 height 15
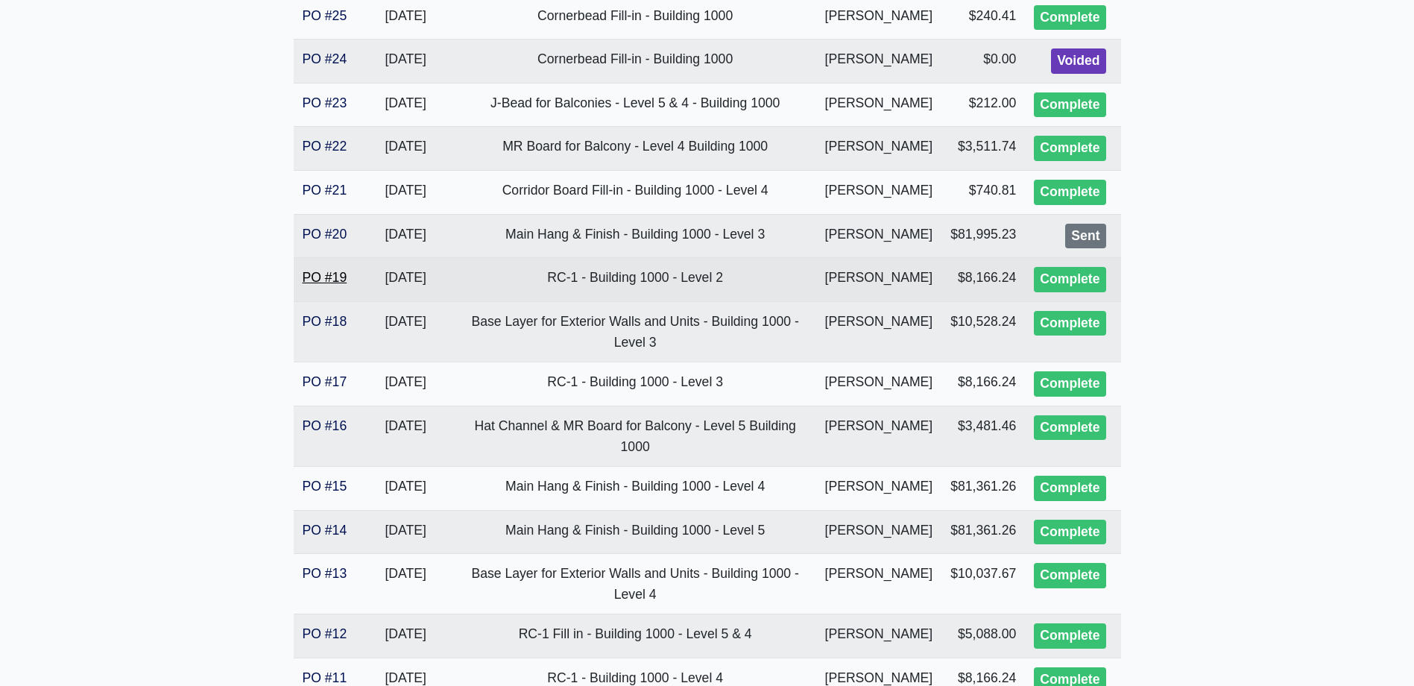
click at [323, 285] on link "PO #19" at bounding box center [325, 277] width 45 height 15
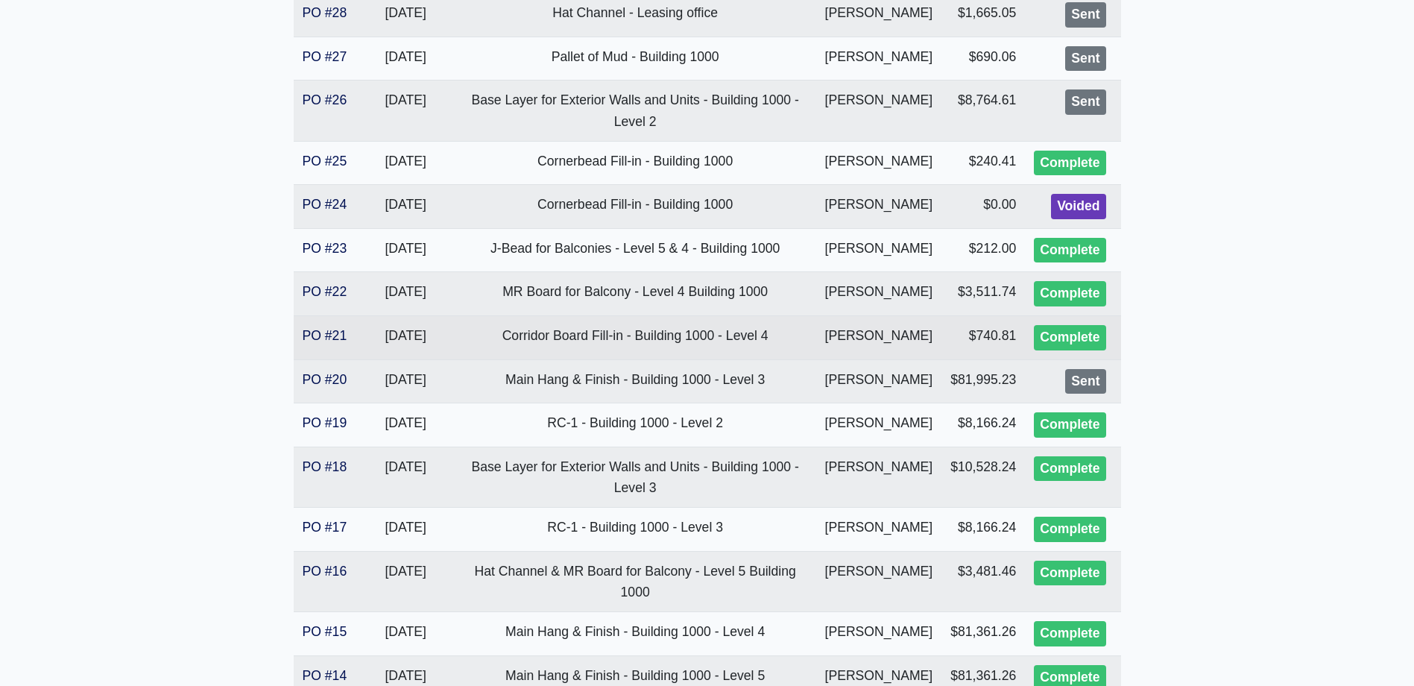
scroll to position [522, 0]
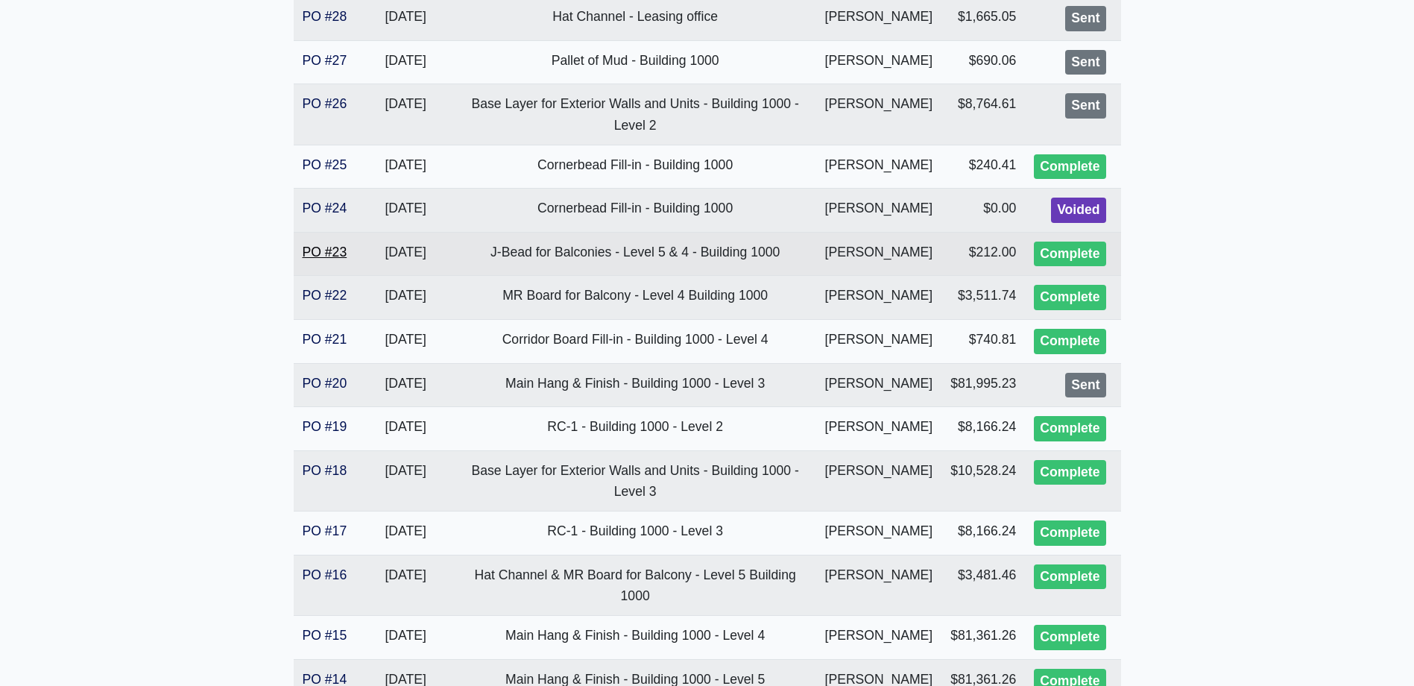
click at [323, 259] on link "PO #23" at bounding box center [325, 251] width 45 height 15
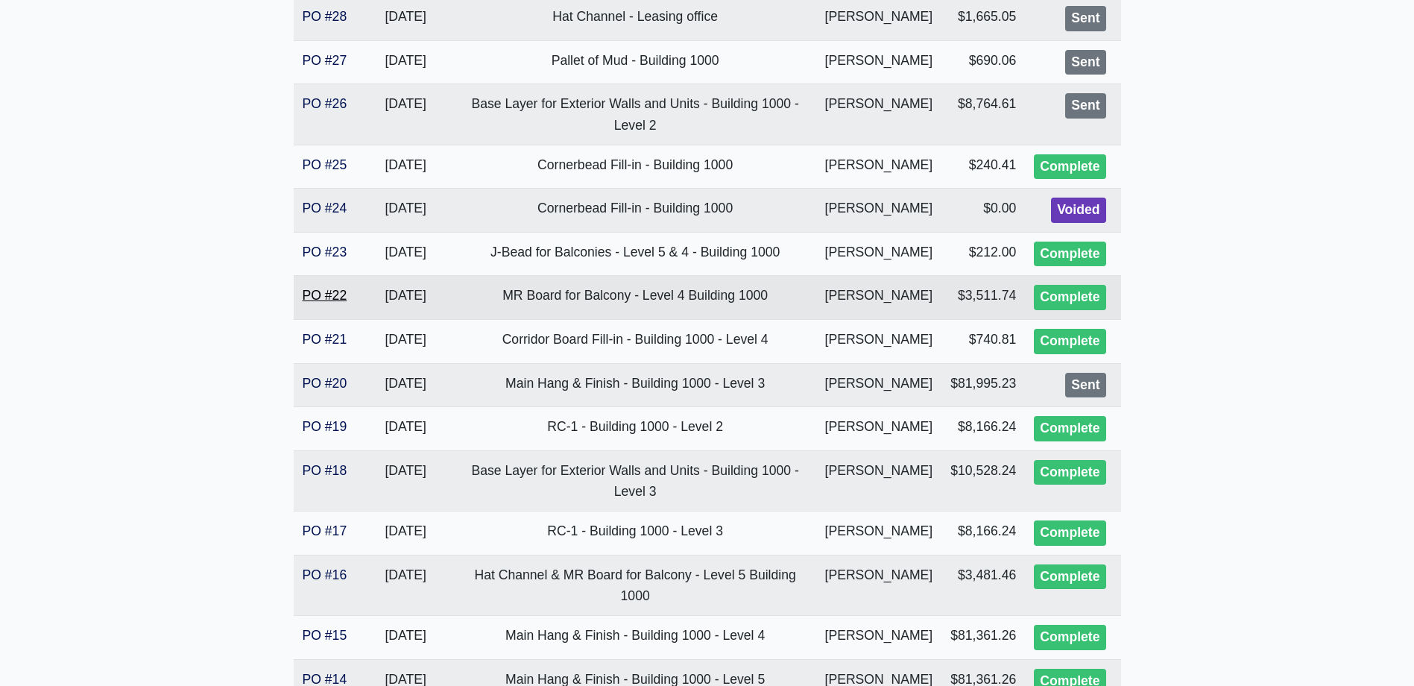
click at [317, 303] on link "PO #22" at bounding box center [325, 295] width 45 height 15
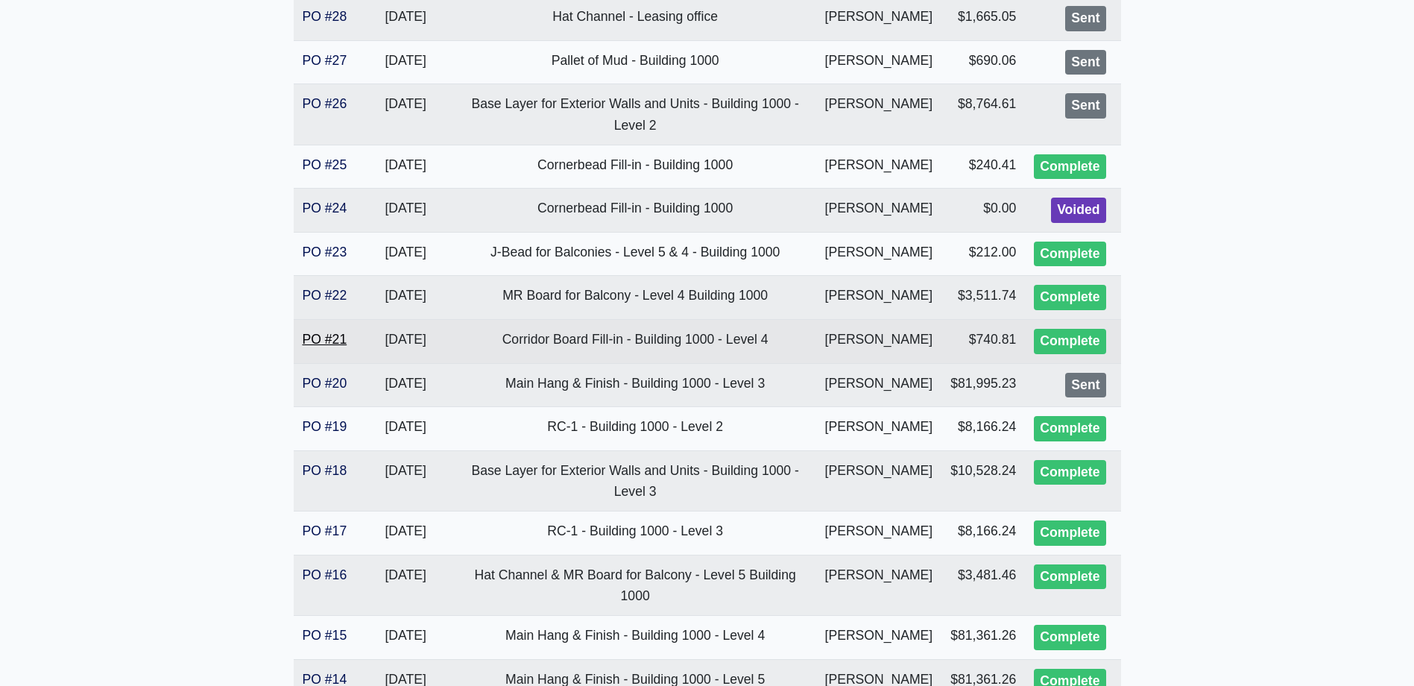
click at [340, 347] on link "PO #21" at bounding box center [325, 339] width 45 height 15
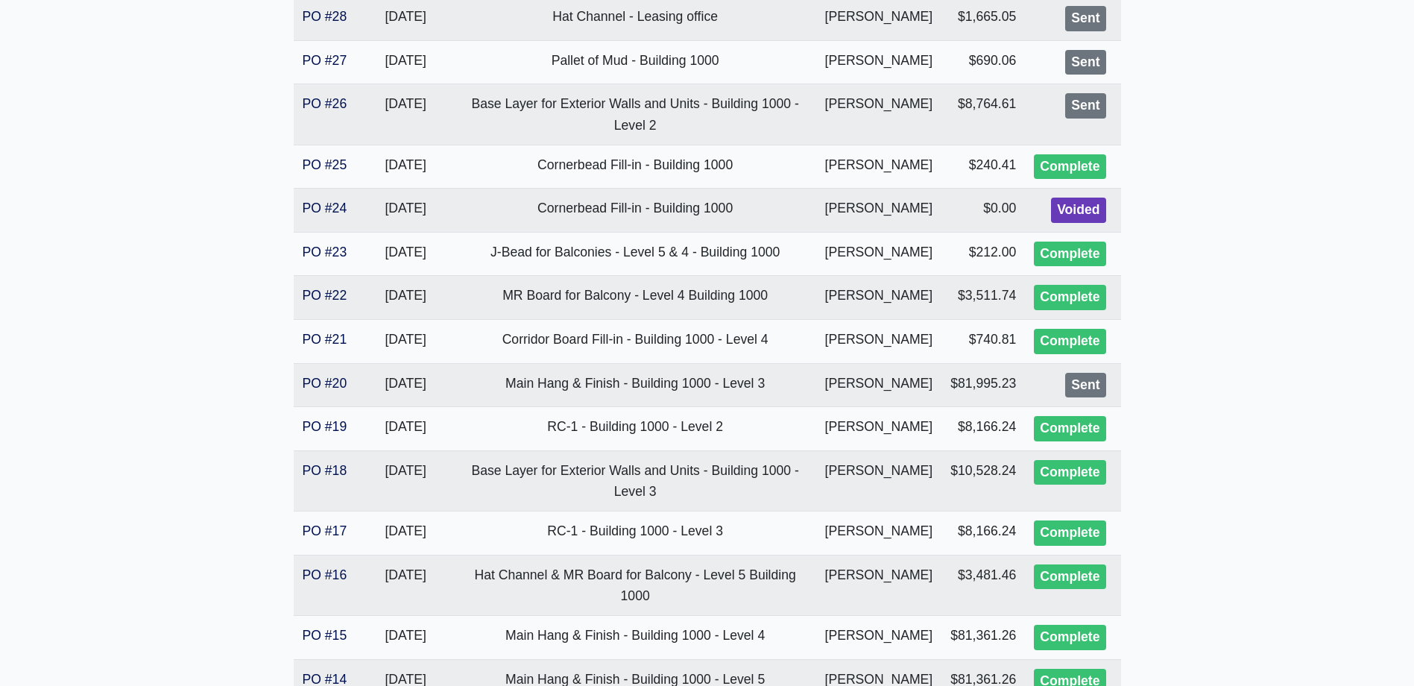
scroll to position [224, 0]
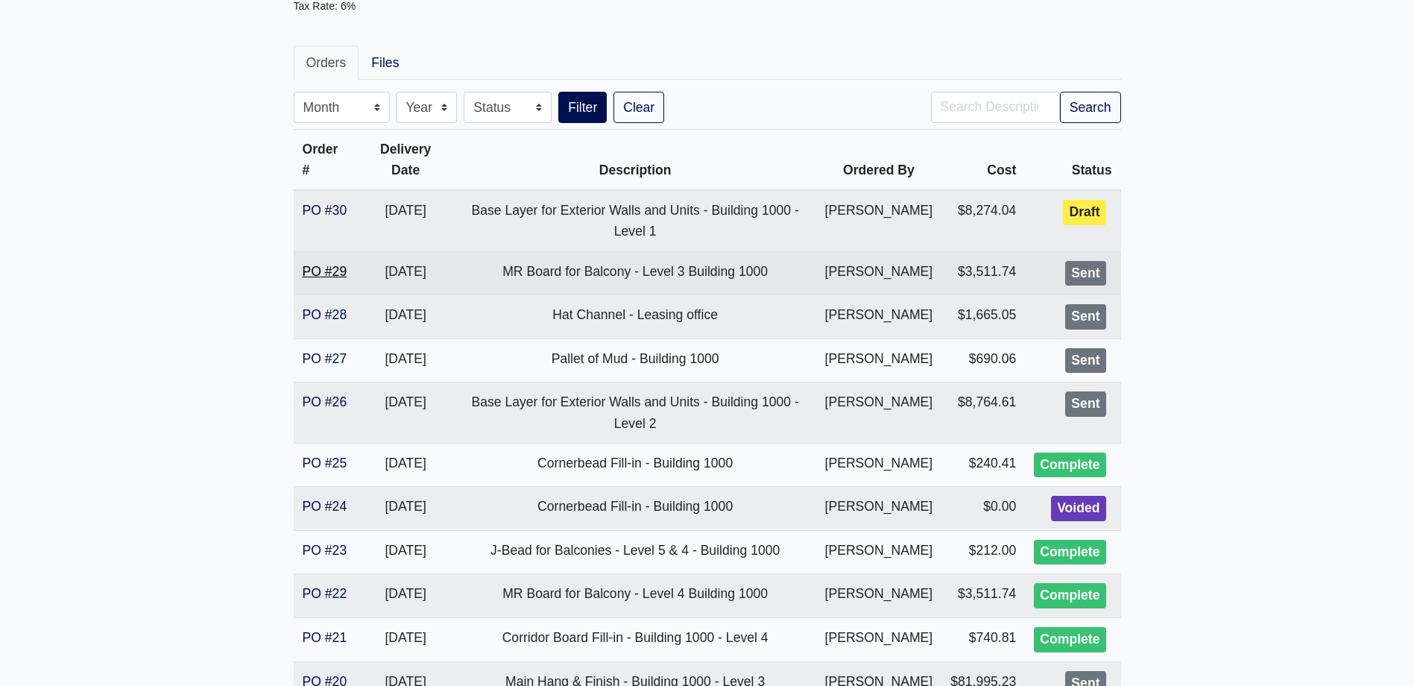
click at [332, 277] on link "PO #29" at bounding box center [325, 271] width 45 height 15
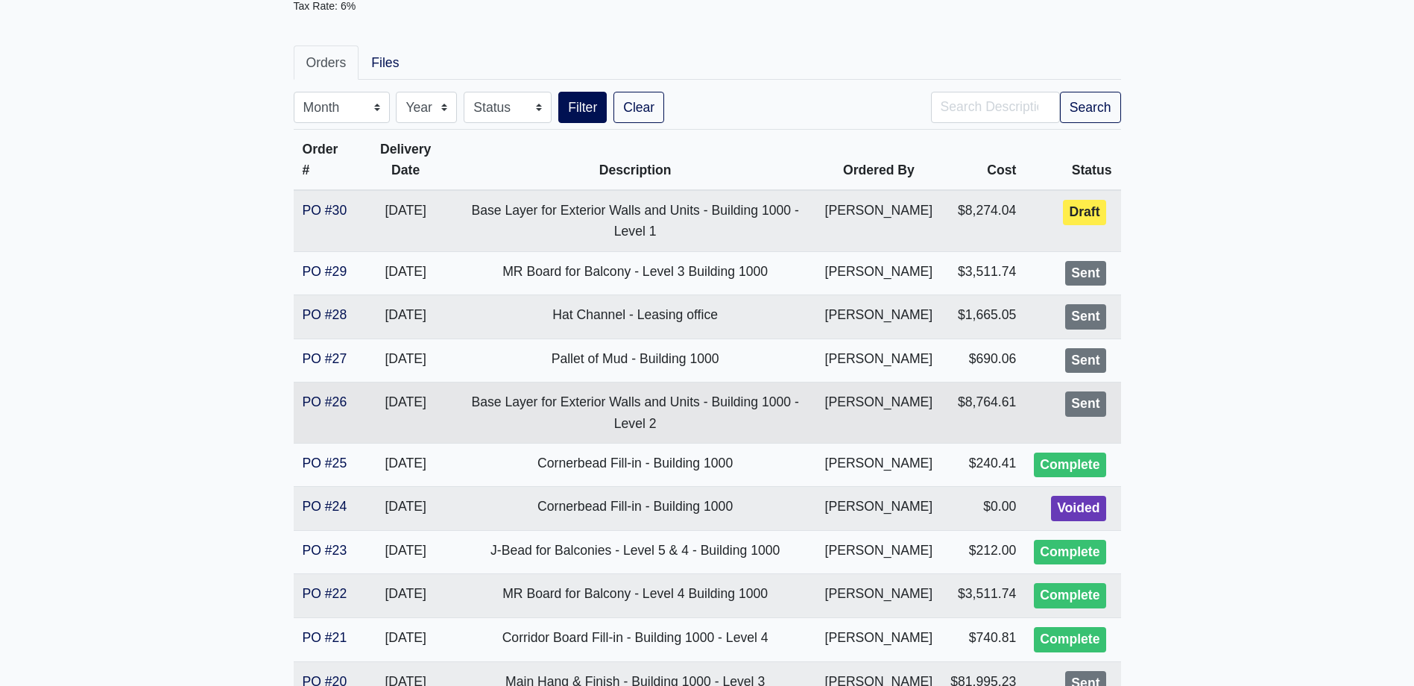
click at [322, 443] on td "PO #26" at bounding box center [325, 412] width 63 height 60
click at [322, 409] on link "PO #26" at bounding box center [325, 401] width 45 height 15
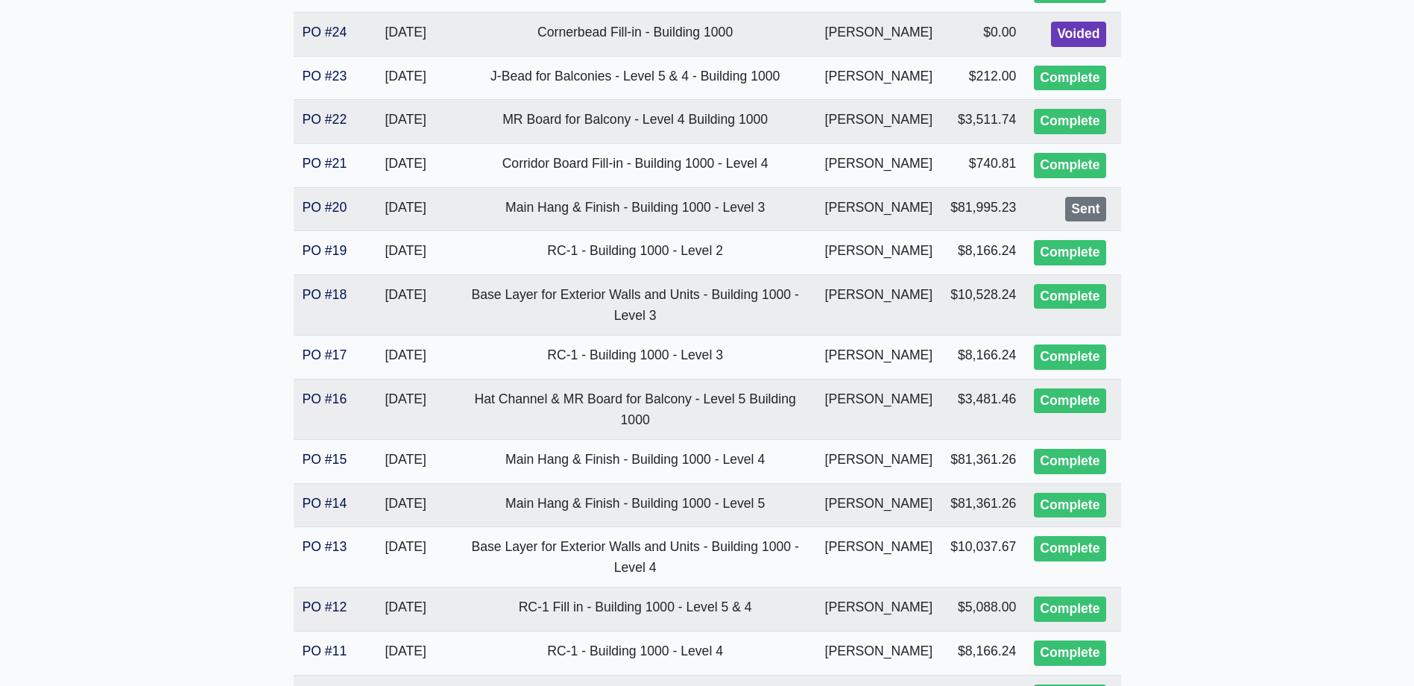
scroll to position [745, 0]
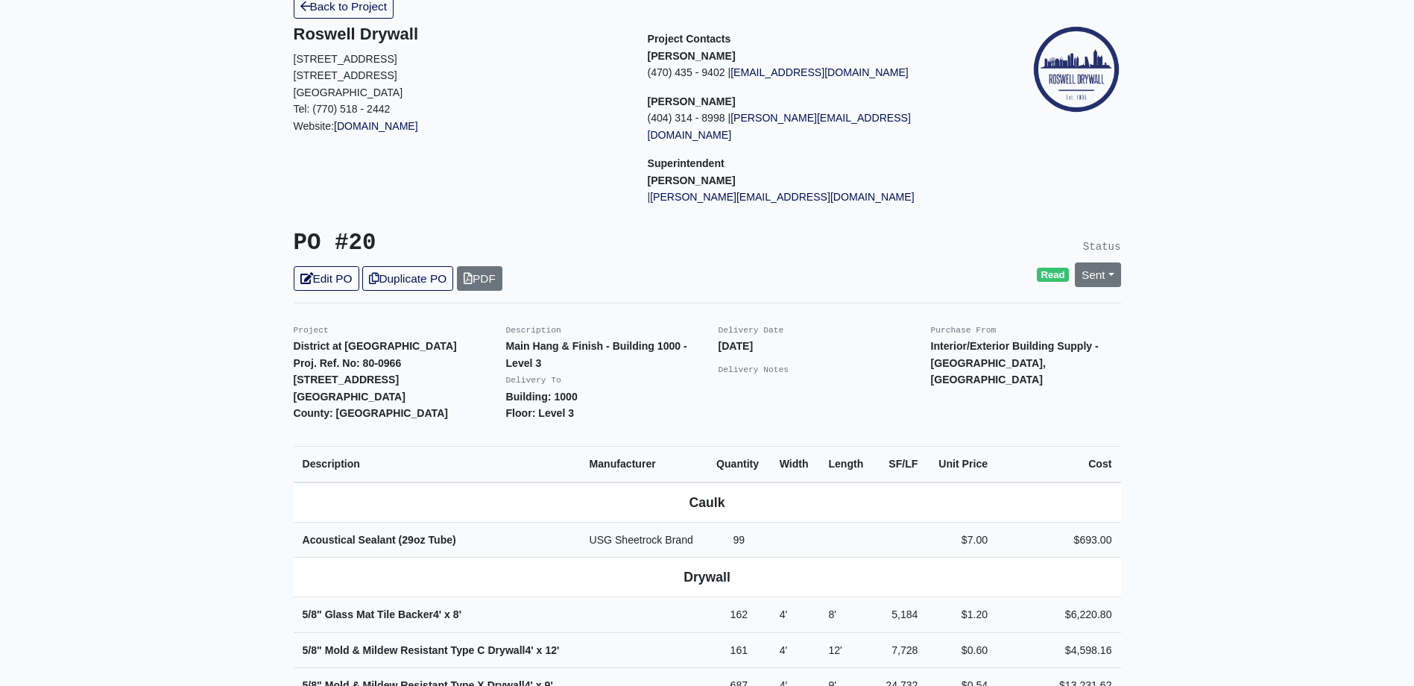
scroll to position [75, 0]
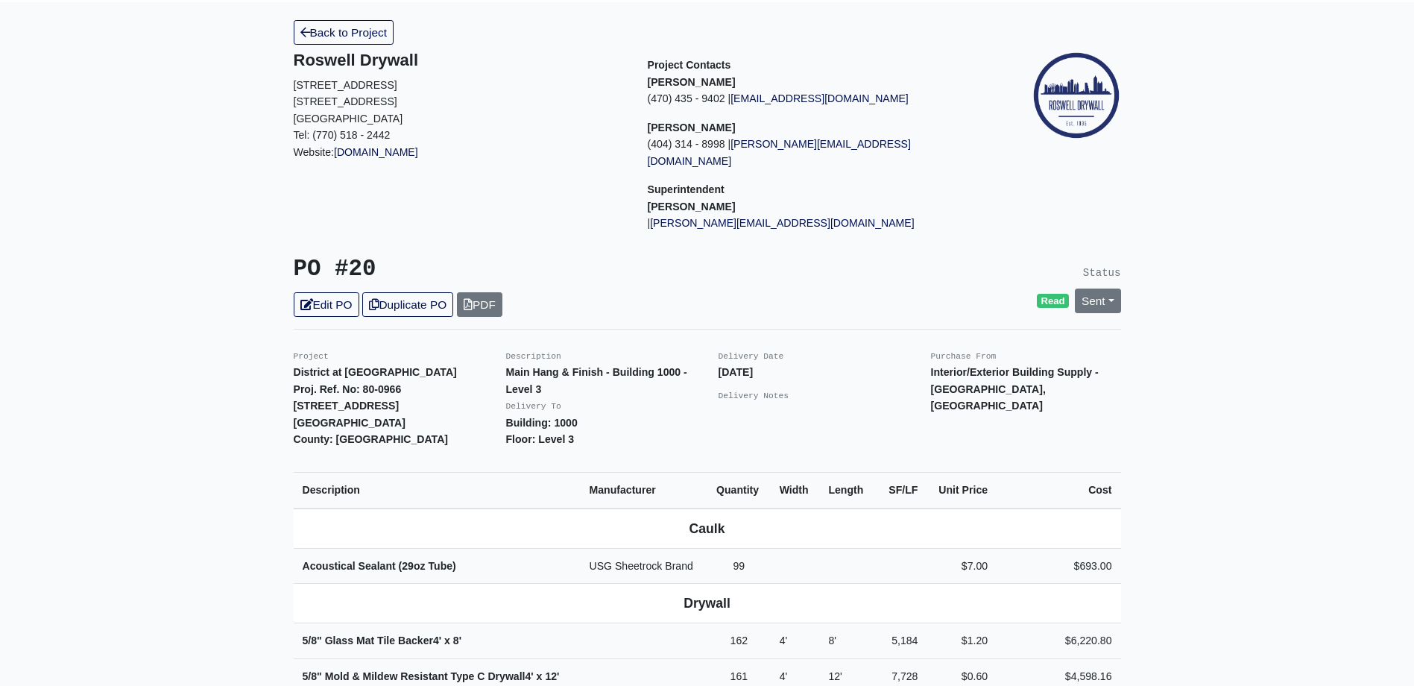
click at [885, 295] on div "Read Sent Change Status to Issue Complete" at bounding box center [919, 300] width 402 height 25
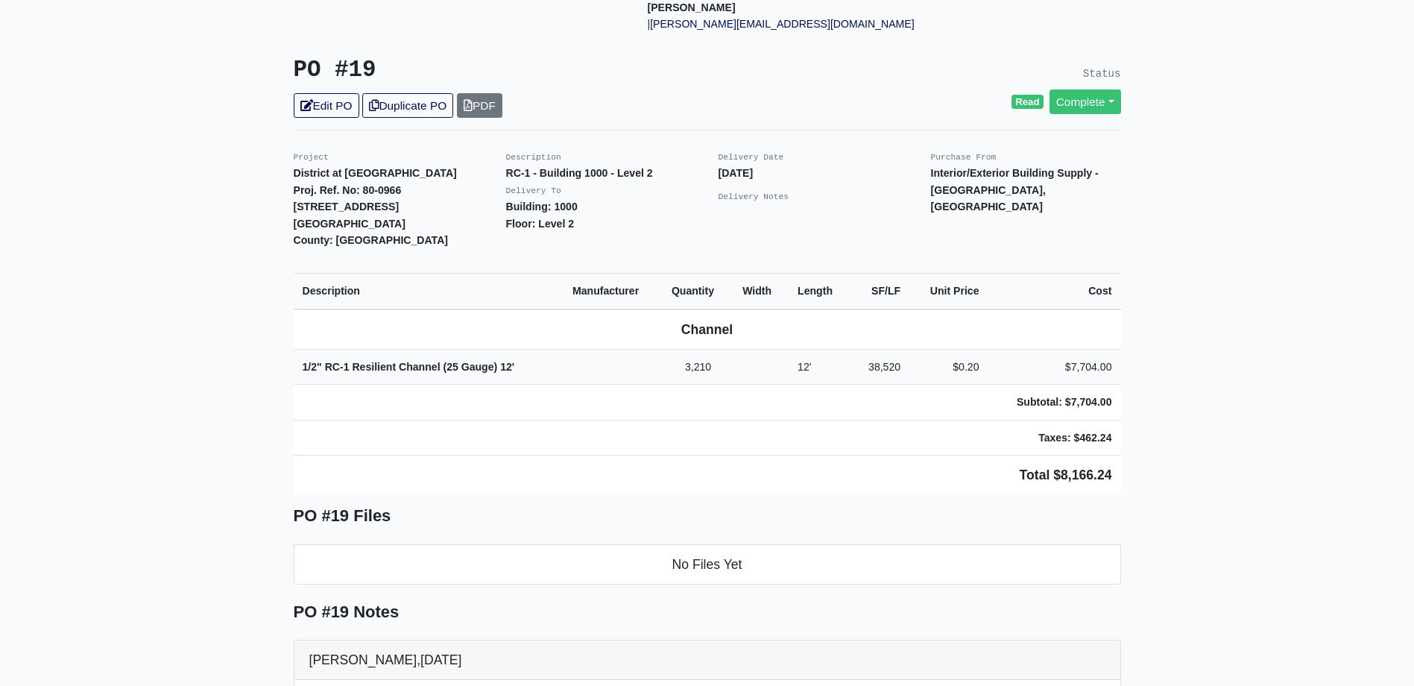
scroll to position [298, 0]
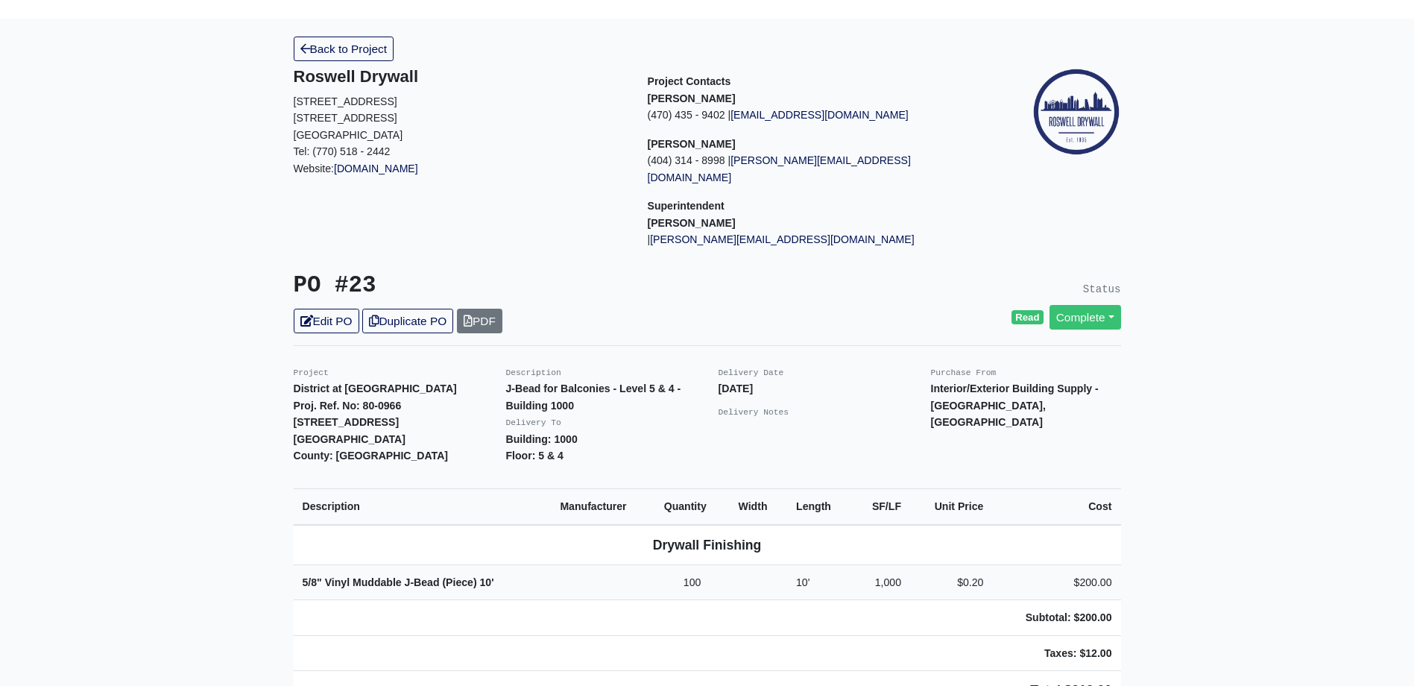
scroll to position [149, 0]
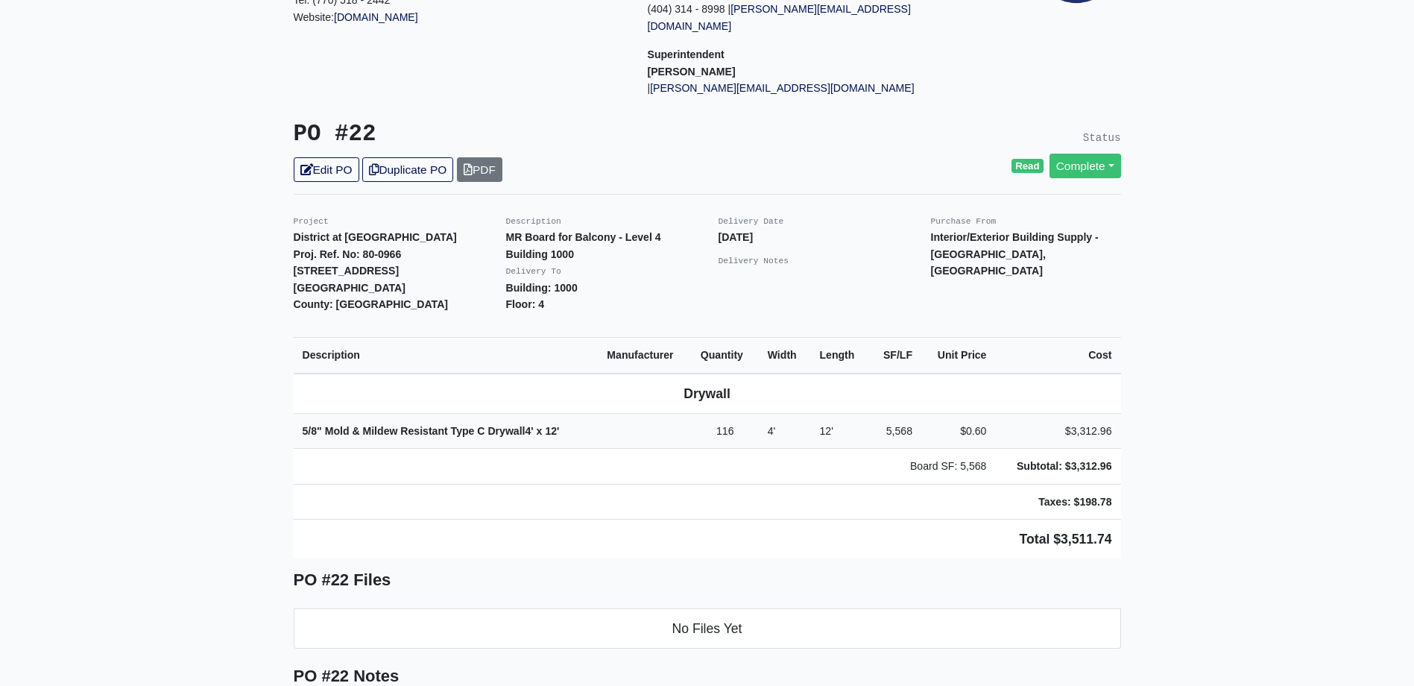
scroll to position [224, 0]
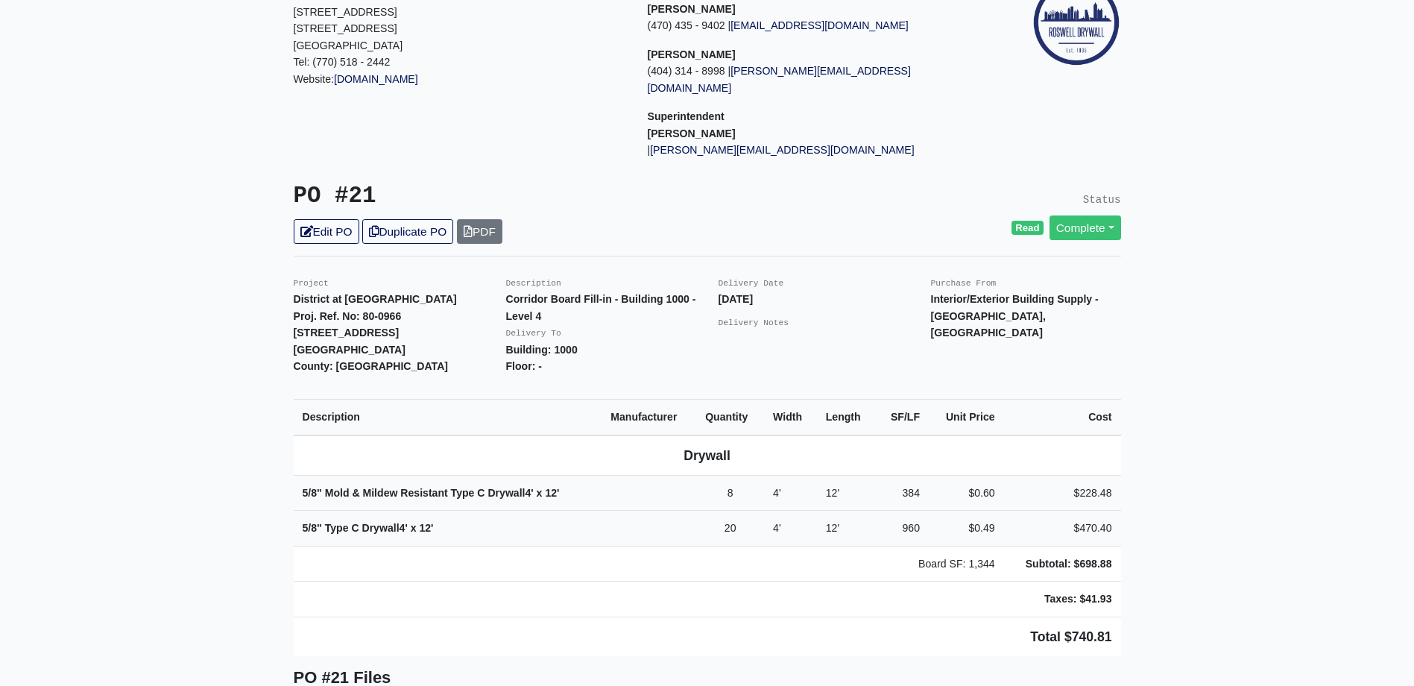
scroll to position [149, 0]
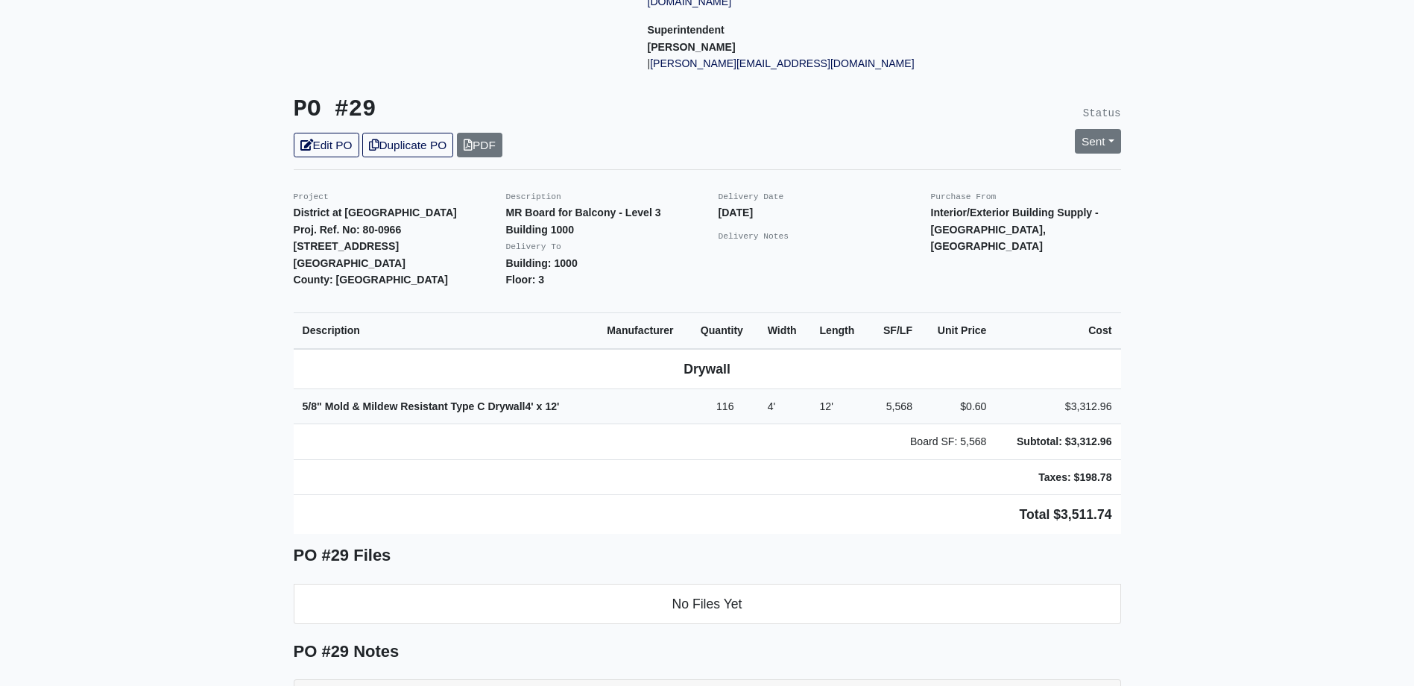
scroll to position [298, 0]
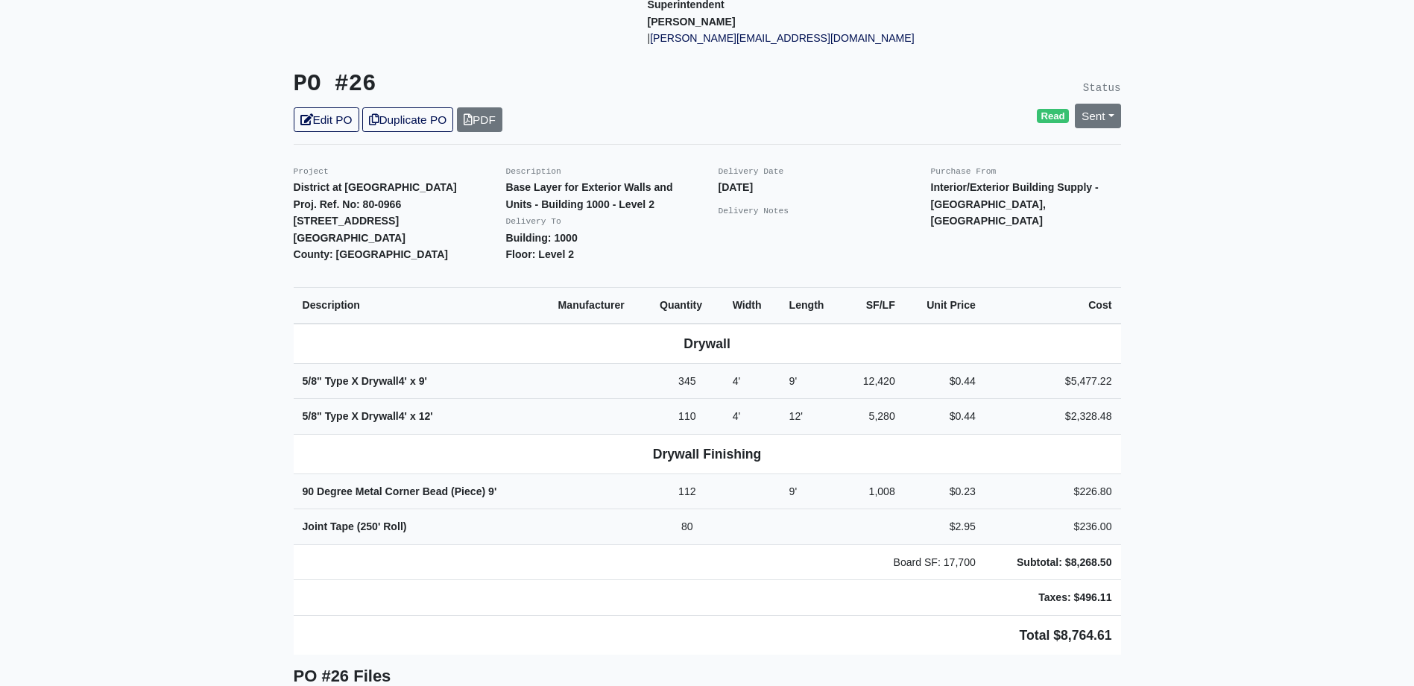
scroll to position [298, 0]
